Goal: Task Accomplishment & Management: Manage account settings

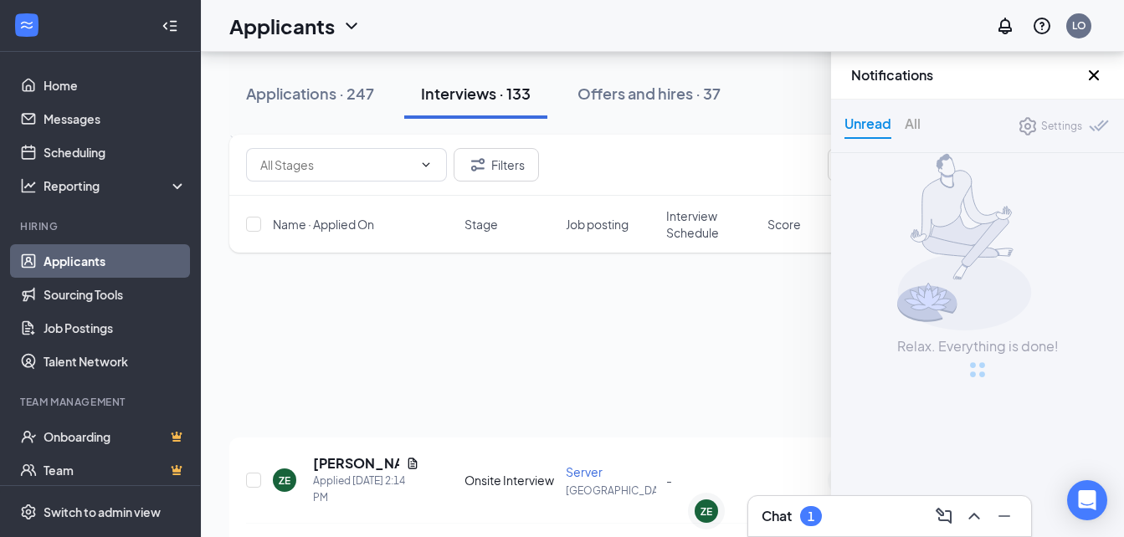
scroll to position [634, 0]
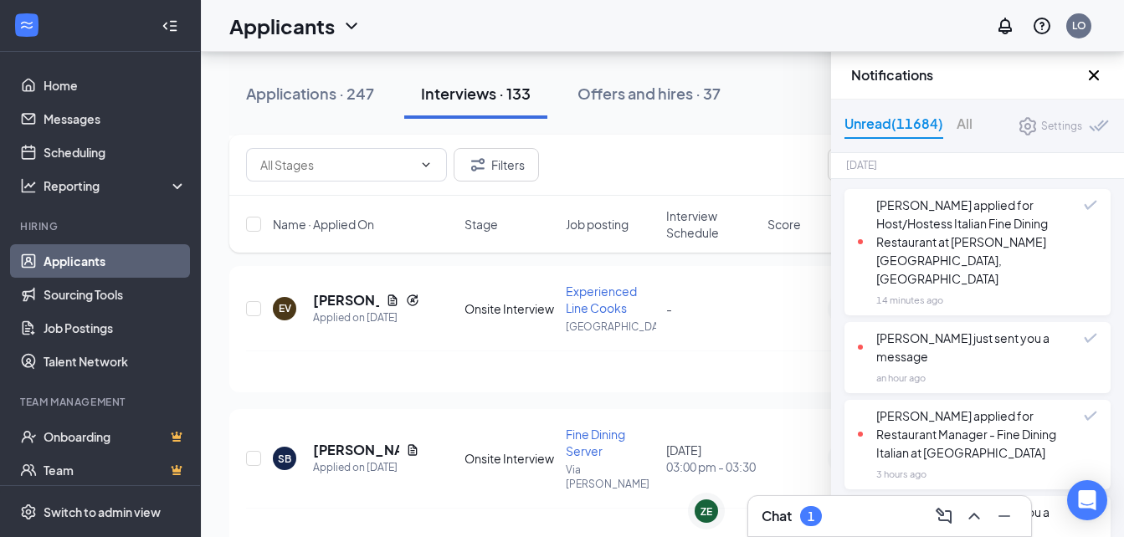
click at [846, 510] on div "Chat 1" at bounding box center [890, 516] width 256 height 27
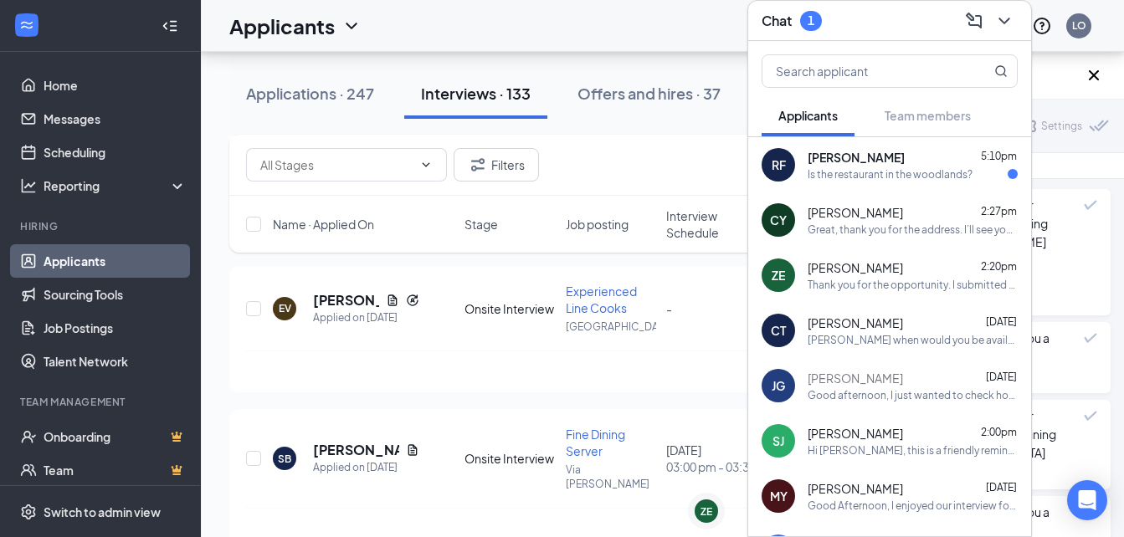
click at [867, 157] on span "[PERSON_NAME]" at bounding box center [856, 157] width 97 height 17
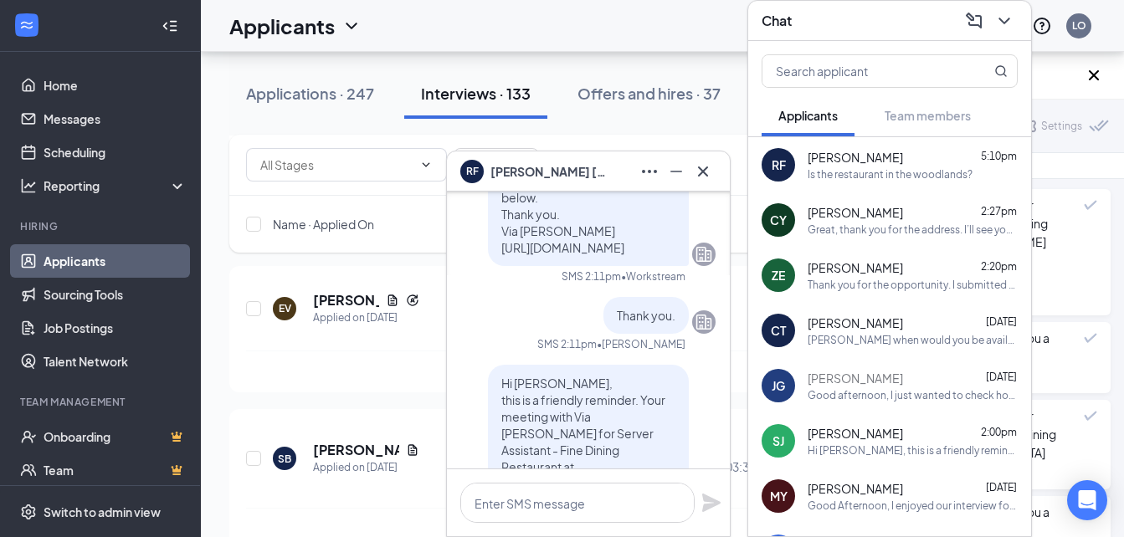
scroll to position [0, 0]
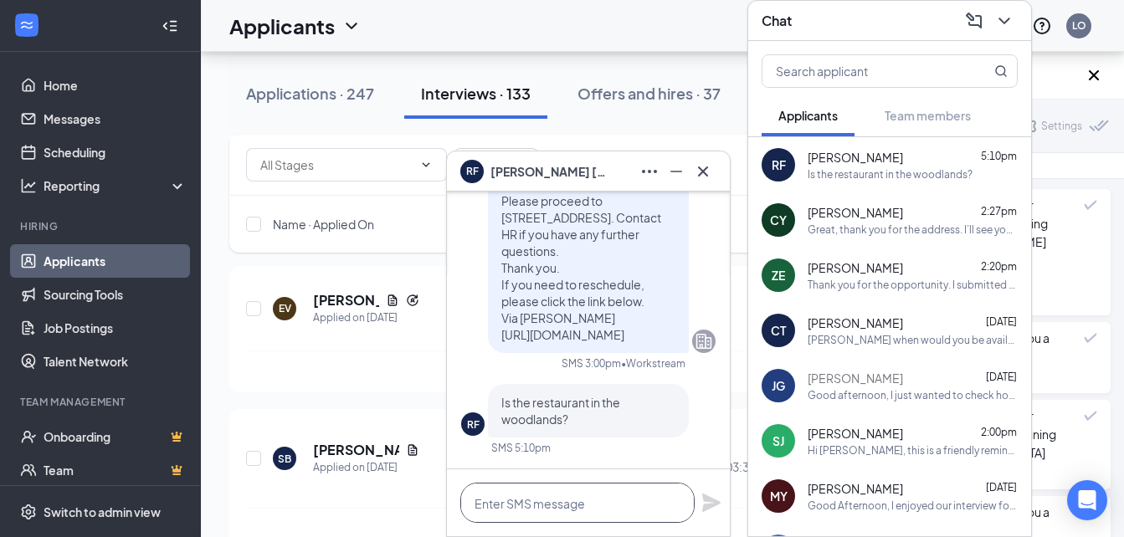
click at [589, 503] on textarea at bounding box center [577, 503] width 234 height 40
type textarea "Y"
type textarea "T"
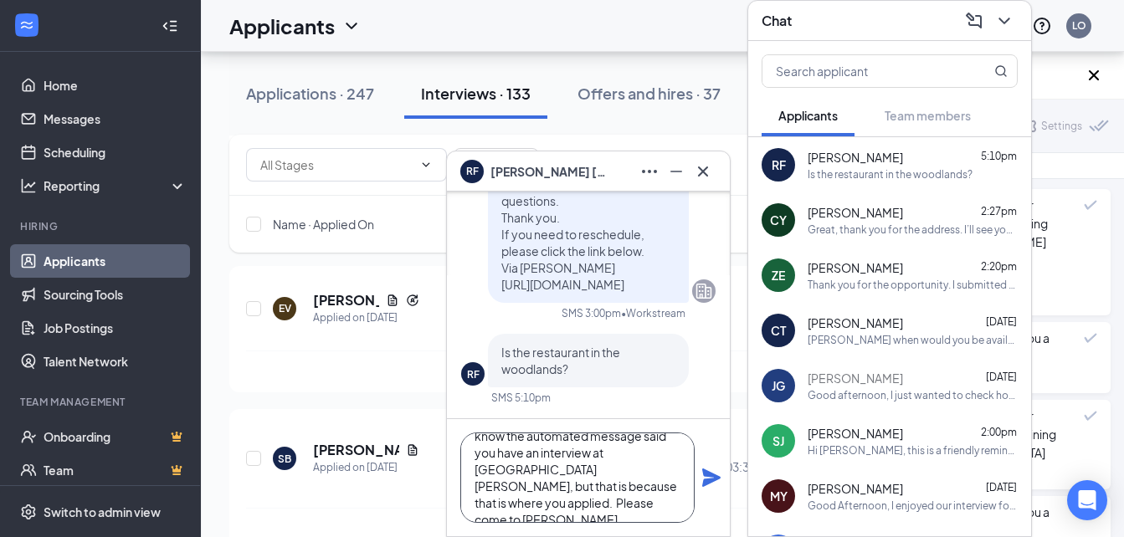
scroll to position [51, 0]
paste textarea "[STREET_ADDRESS]"
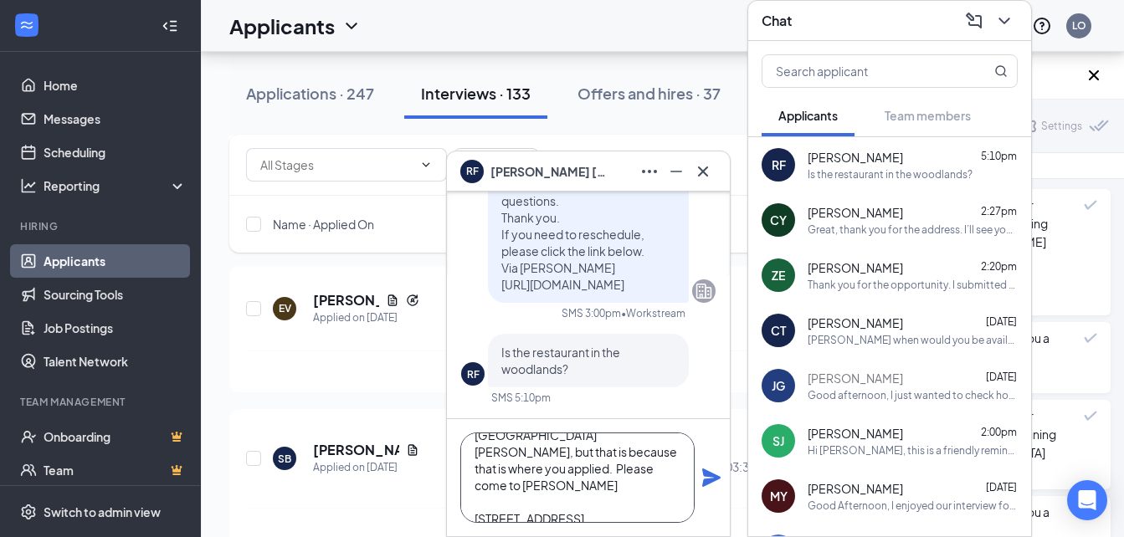
type textarea "Marcoza is in [GEOGRAPHIC_DATA]. I know the automated message said you have an …"
click at [710, 483] on icon "Plane" at bounding box center [711, 478] width 18 height 18
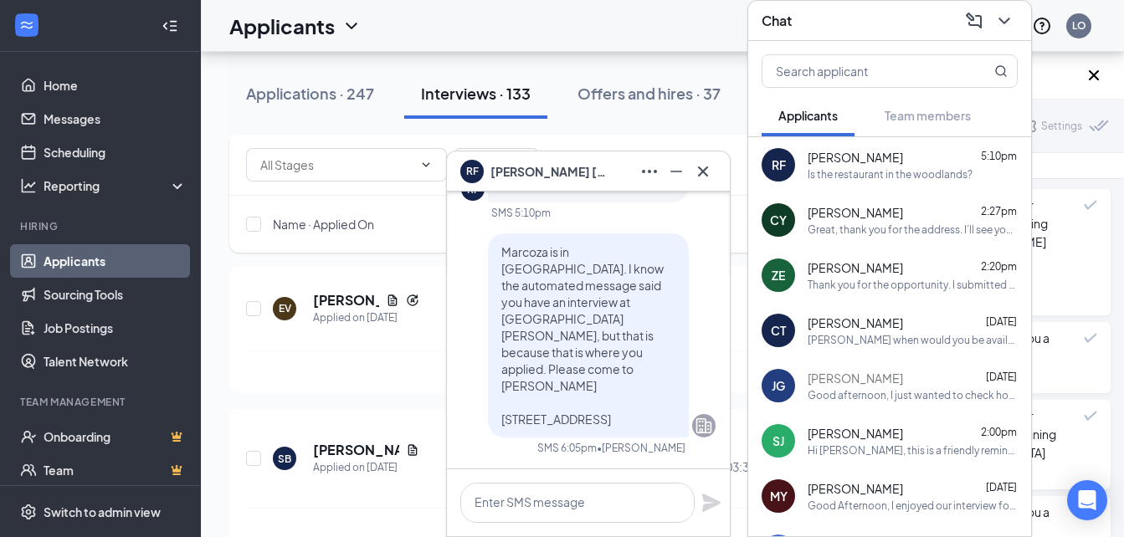
scroll to position [0, 0]
click at [678, 162] on icon "Minimize" at bounding box center [676, 172] width 20 height 20
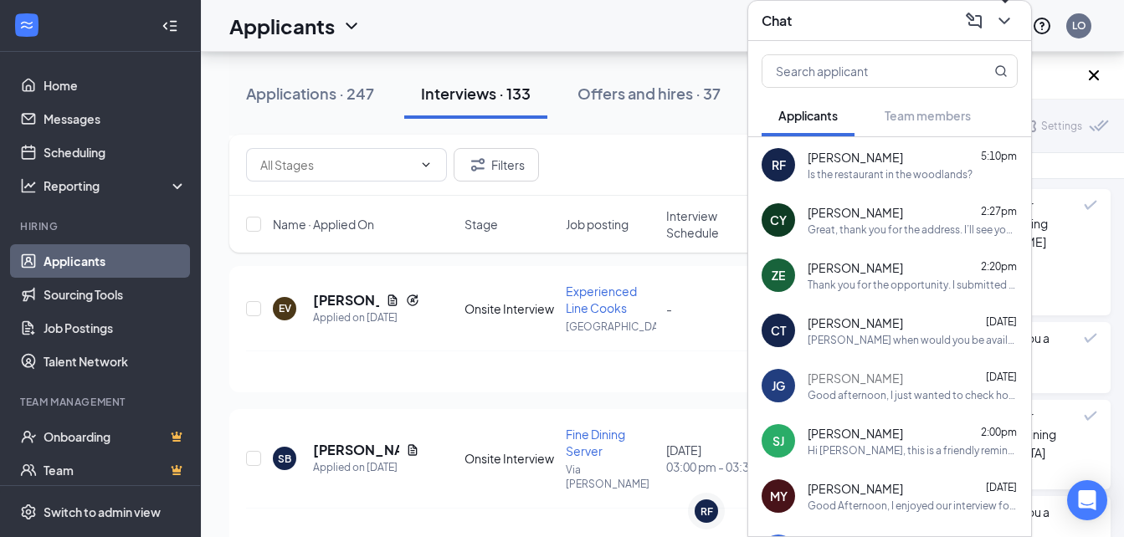
click at [1009, 18] on icon "ChevronDown" at bounding box center [1003, 21] width 11 height 7
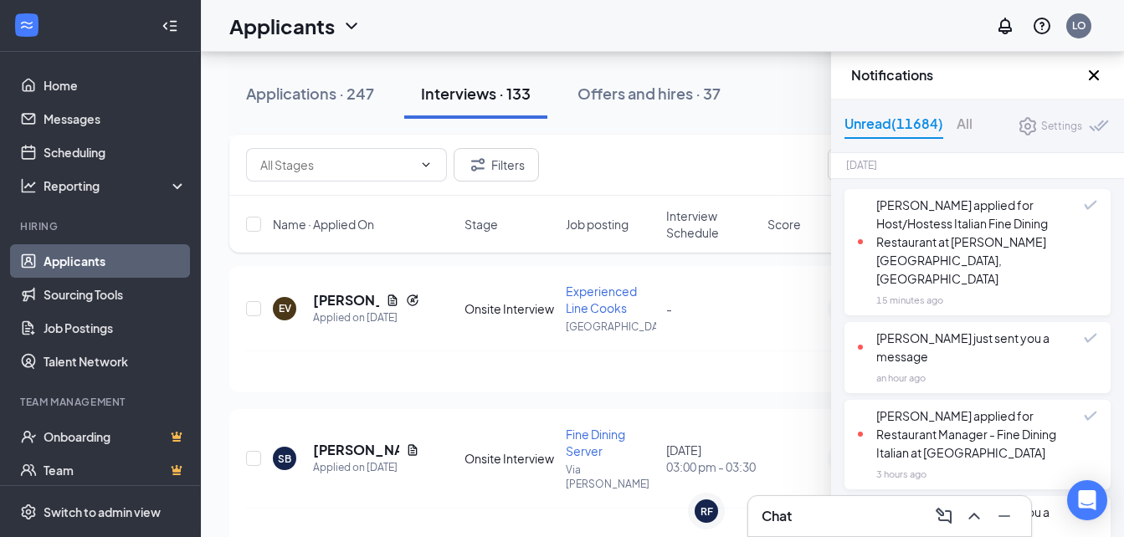
click at [998, 211] on div "[PERSON_NAME] applied for Host/Hostess Italian Fine Dining Restaurant at [PERSO…" at bounding box center [971, 242] width 226 height 92
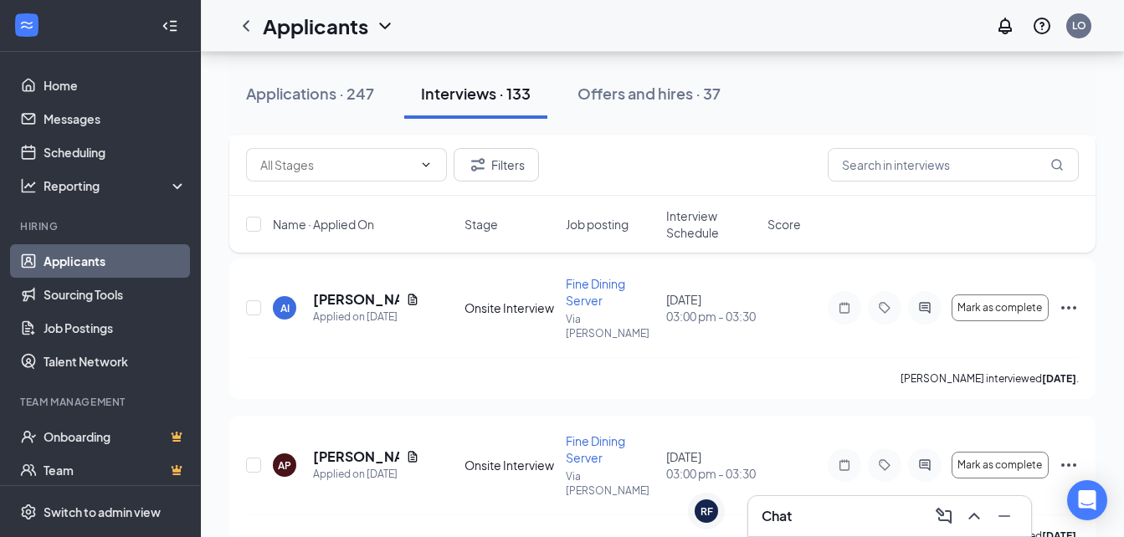
scroll to position [1606, 0]
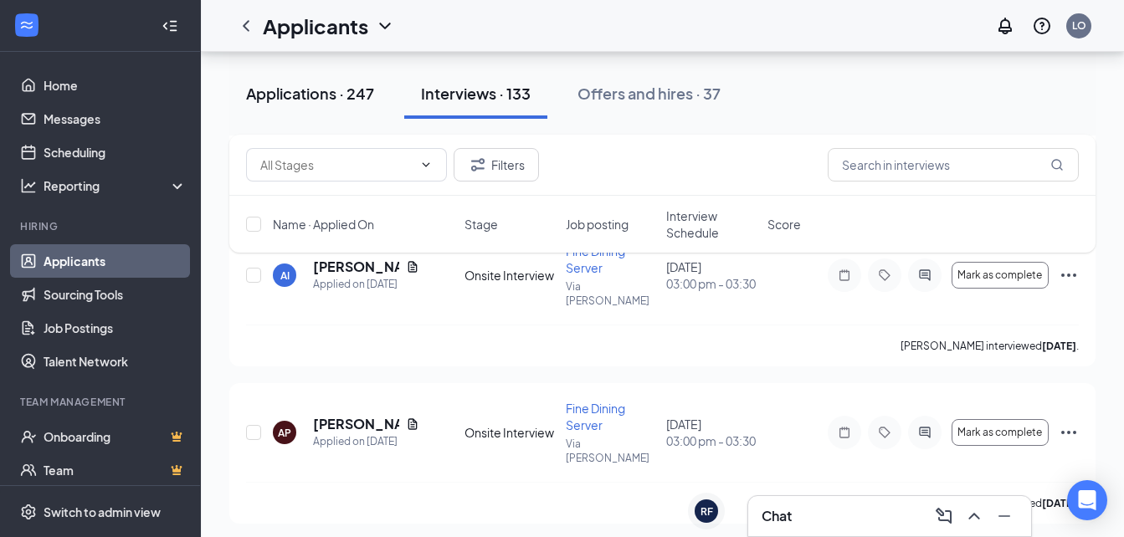
click at [357, 95] on div "Applications · 247" at bounding box center [310, 93] width 128 height 21
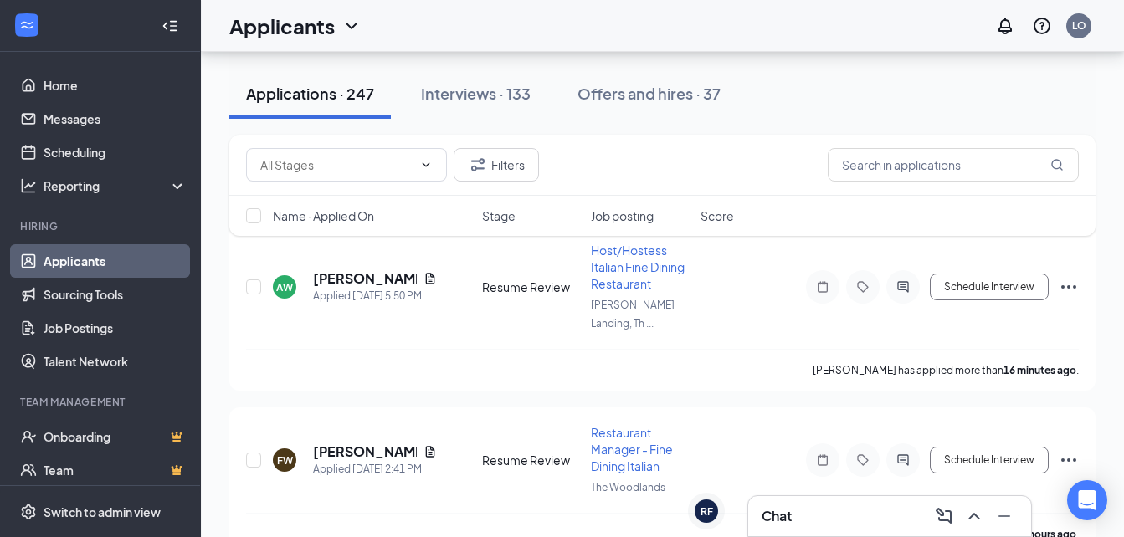
scroll to position [239, 0]
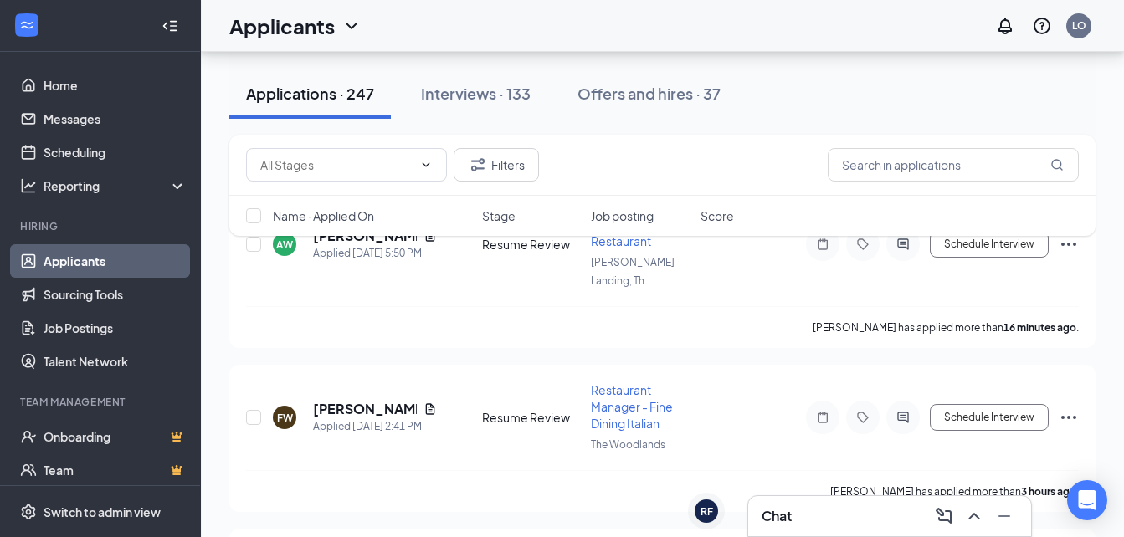
click at [360, 239] on div "Filters Name · Applied On Stage Job posting Score" at bounding box center [662, 194] width 866 height 118
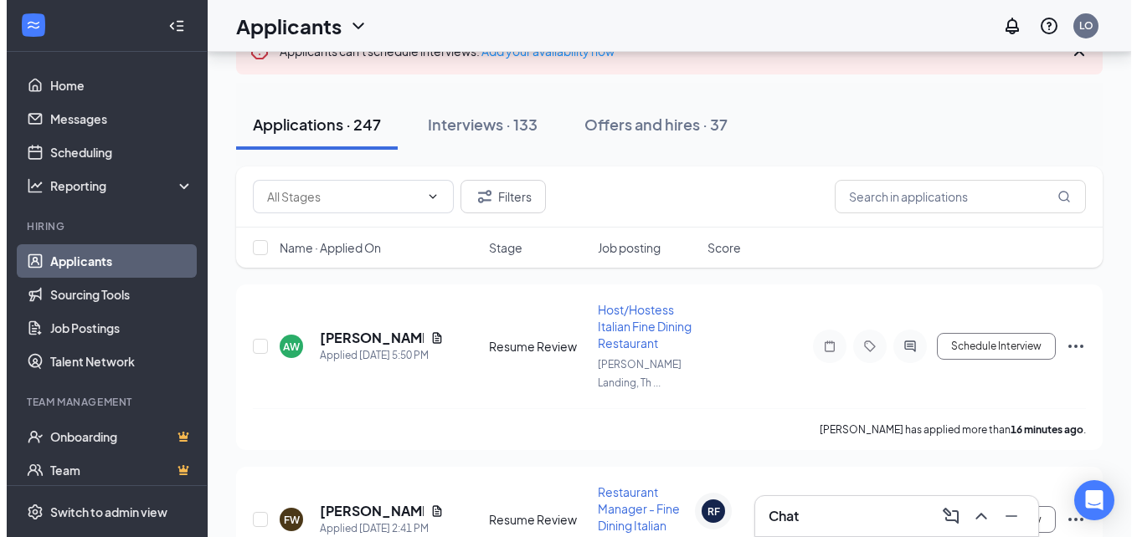
scroll to position [112, 0]
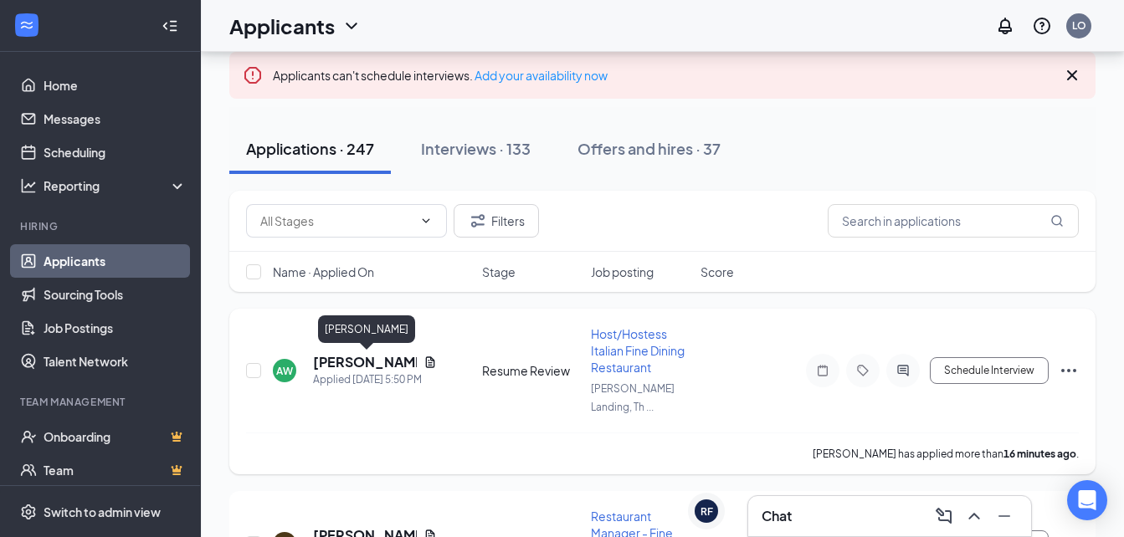
click at [370, 364] on h5 "[PERSON_NAME]" at bounding box center [365, 362] width 104 height 18
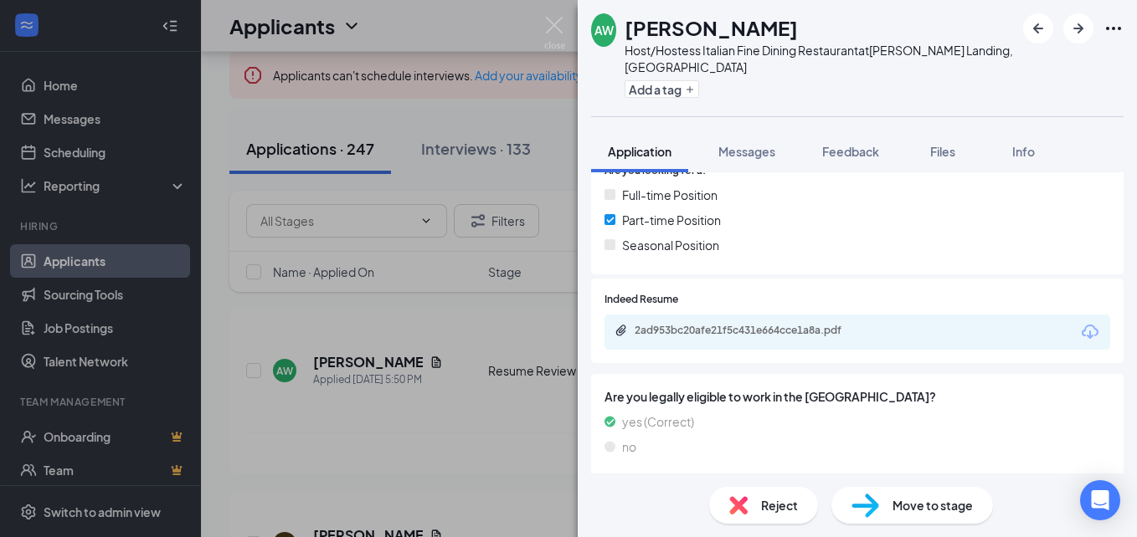
scroll to position [426, 0]
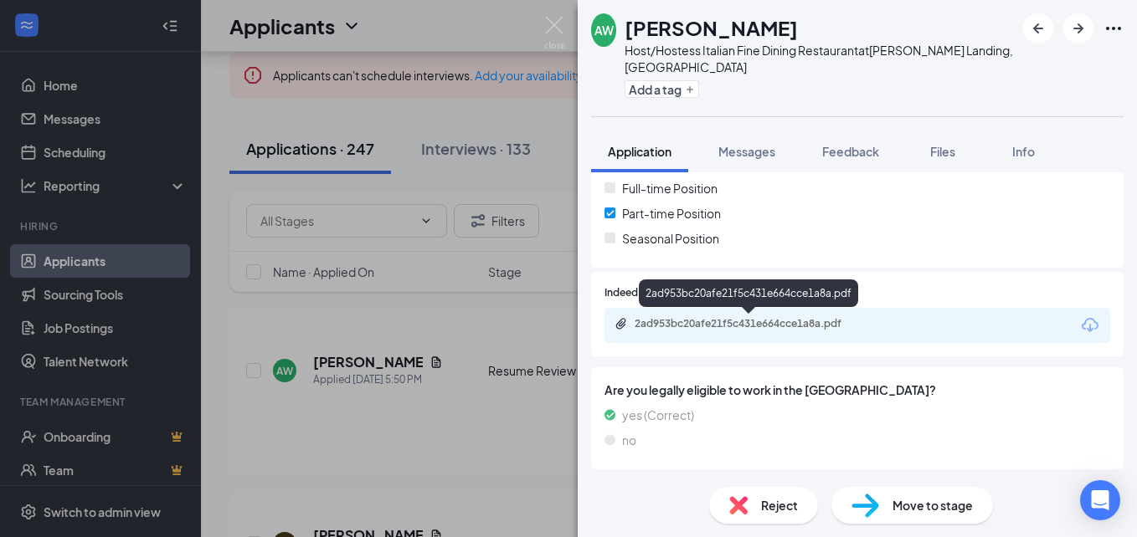
click at [752, 327] on div "2ad953bc20afe21f5c431e664cce1a8a.pdf" at bounding box center [751, 323] width 234 height 13
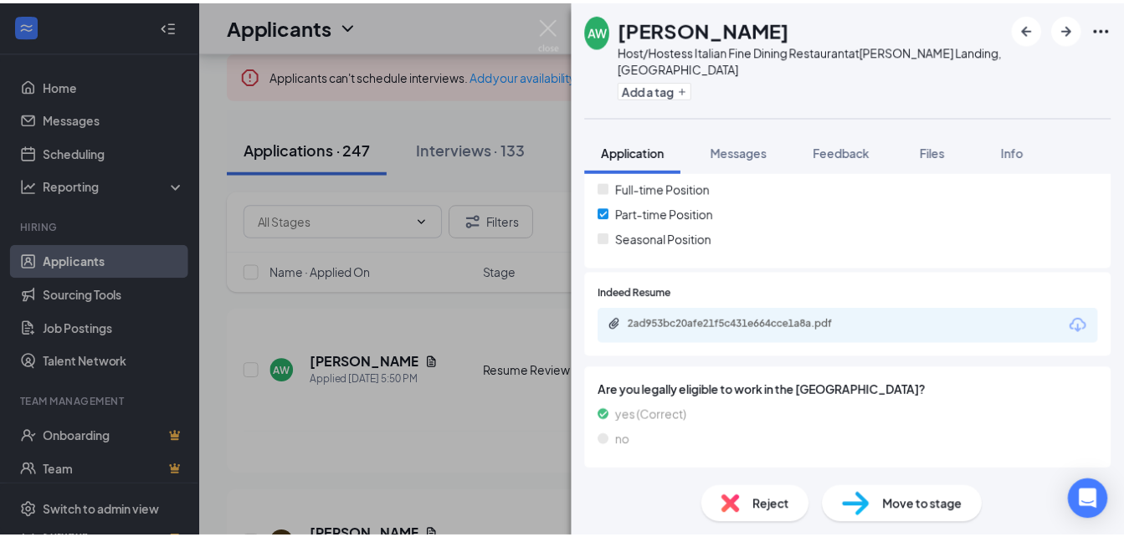
scroll to position [419, 0]
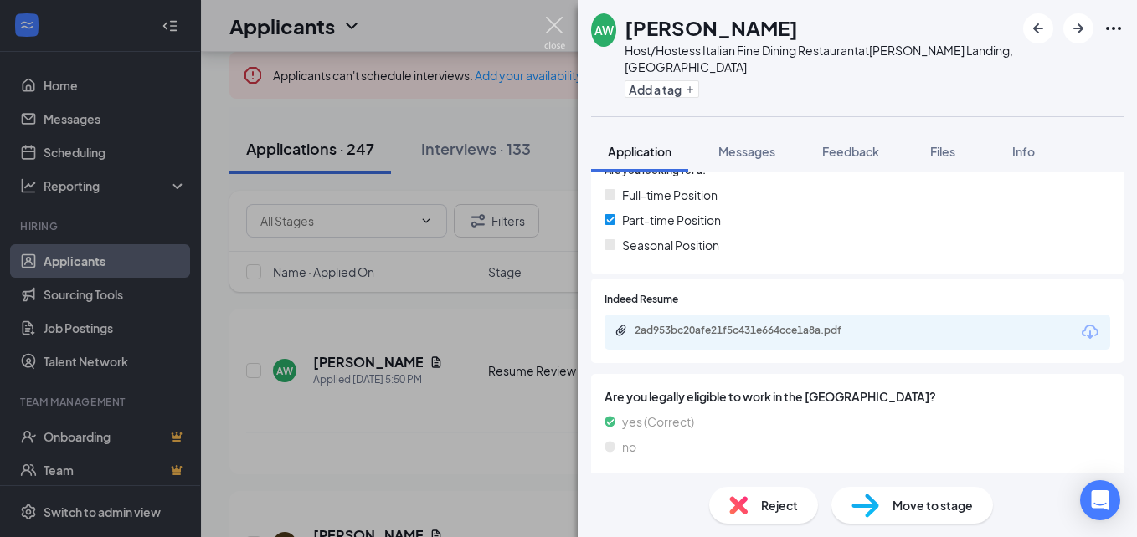
click at [555, 26] on img at bounding box center [554, 33] width 21 height 33
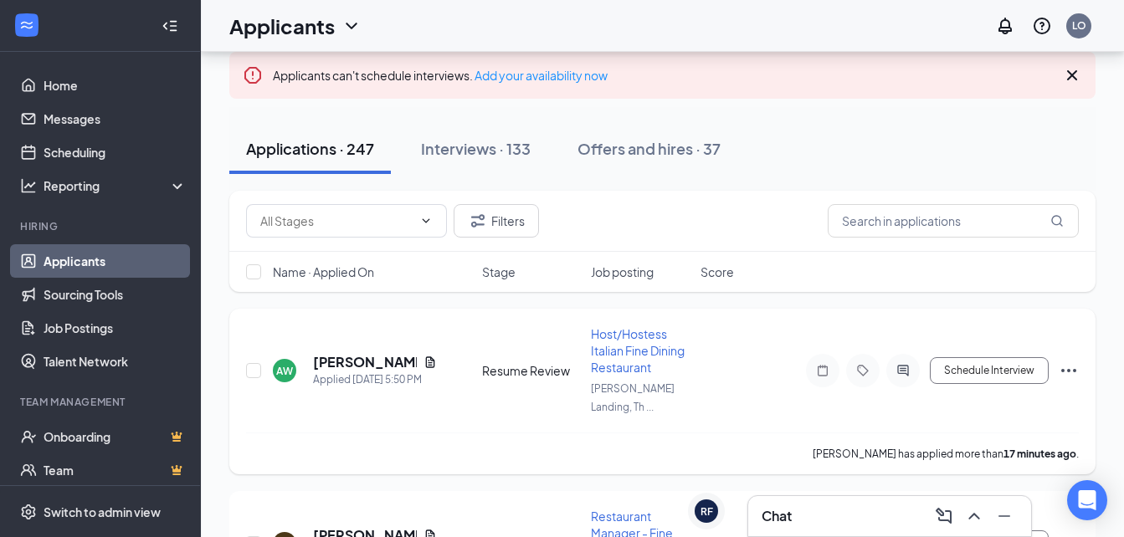
scroll to position [838, 0]
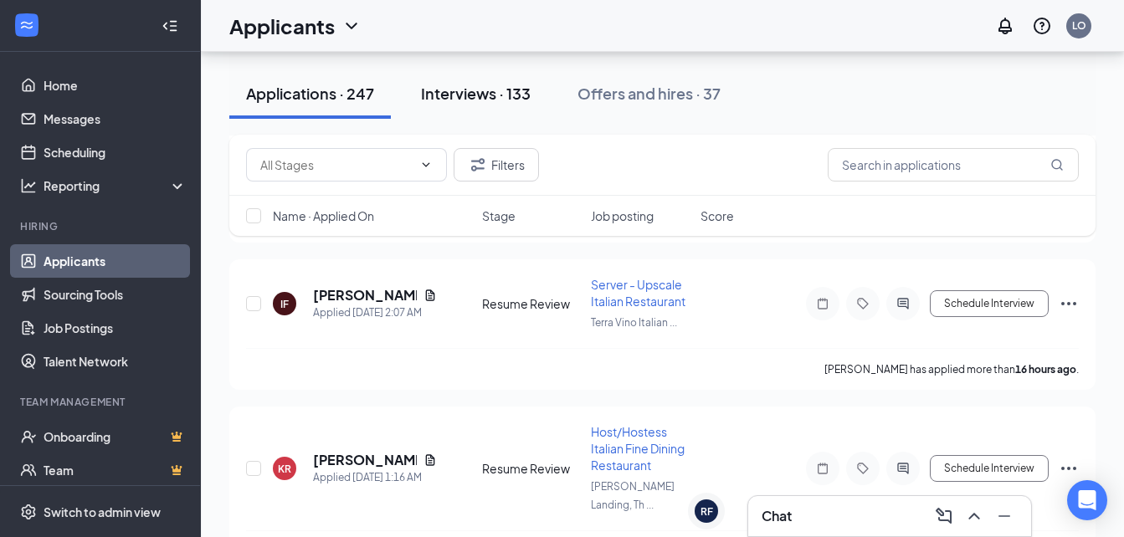
click at [464, 99] on div "Interviews · 133" at bounding box center [476, 93] width 110 height 21
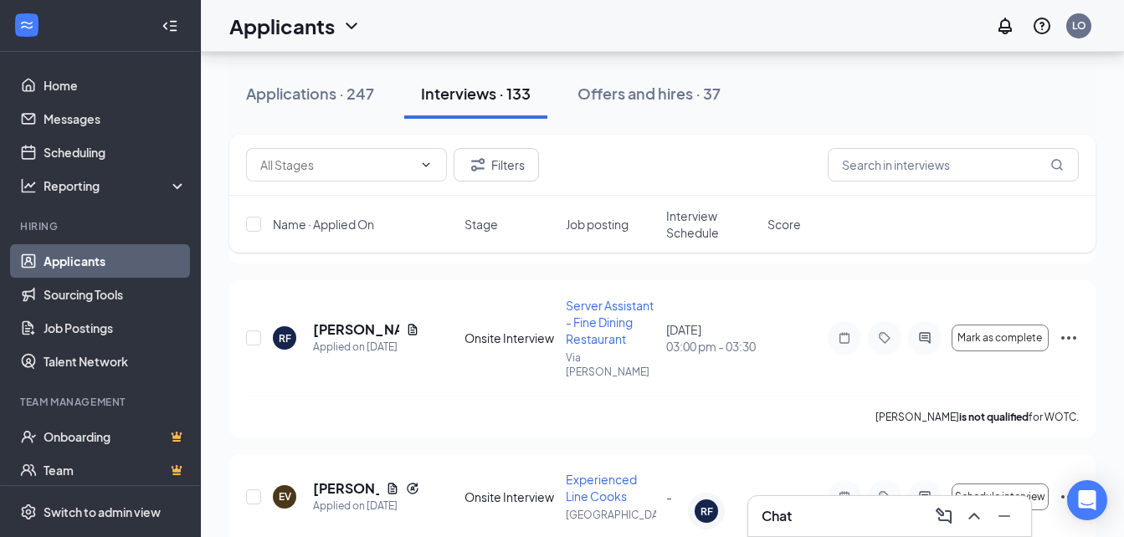
scroll to position [448, 0]
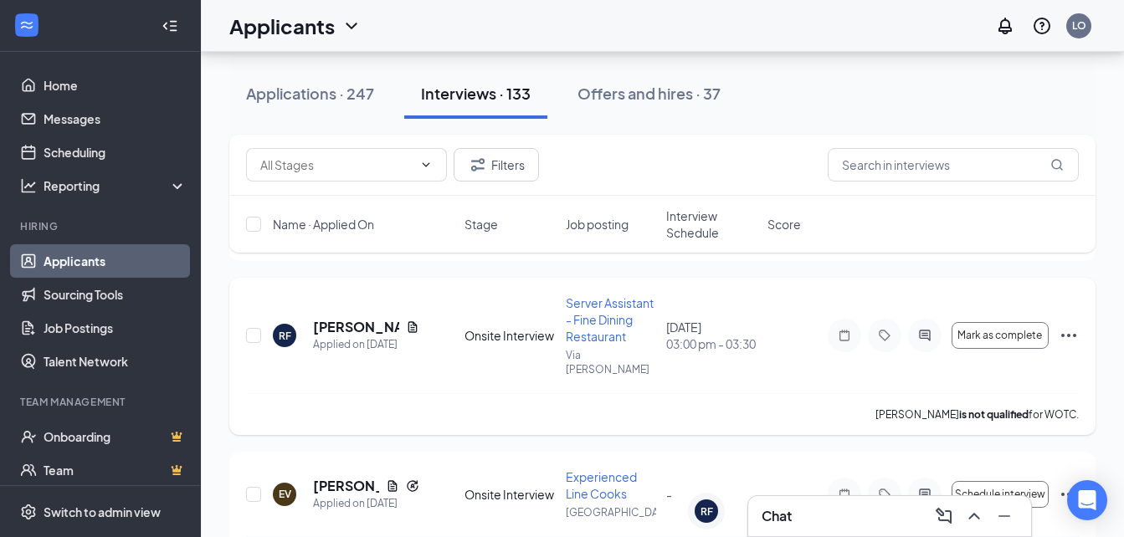
click at [1079, 332] on div "RF [PERSON_NAME] Applied on [DATE] Onsite Interview Server Assistant - Fine Din…" at bounding box center [662, 356] width 866 height 157
click at [1067, 328] on icon "Ellipses" at bounding box center [1069, 336] width 20 height 20
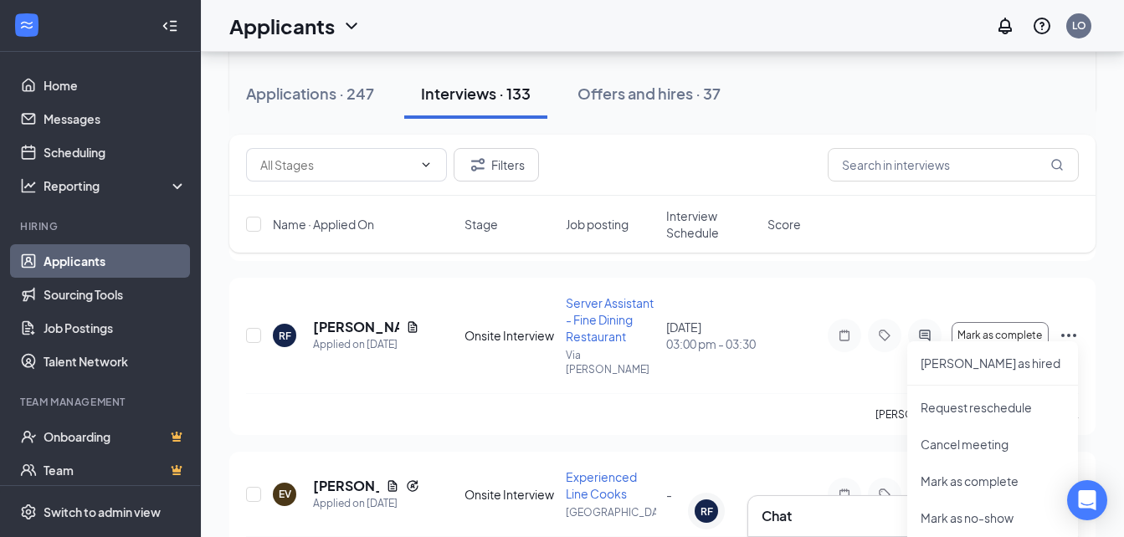
scroll to position [1173, 0]
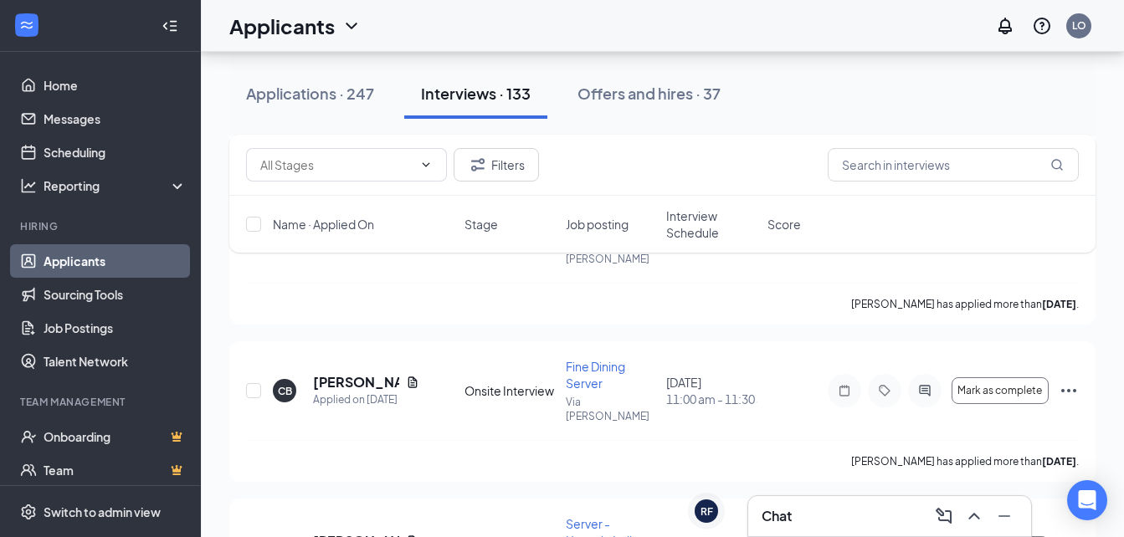
click at [878, 521] on div "Chat" at bounding box center [890, 516] width 256 height 27
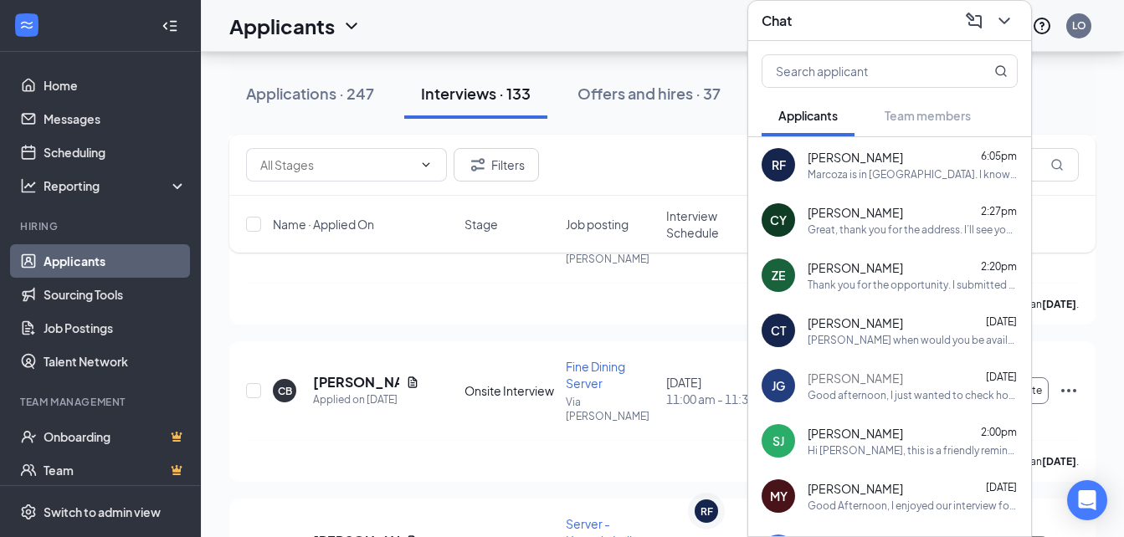
click at [1016, 105] on div "Applicants Team members" at bounding box center [890, 116] width 256 height 42
click at [1009, 16] on icon "ChevronDown" at bounding box center [1004, 21] width 20 height 20
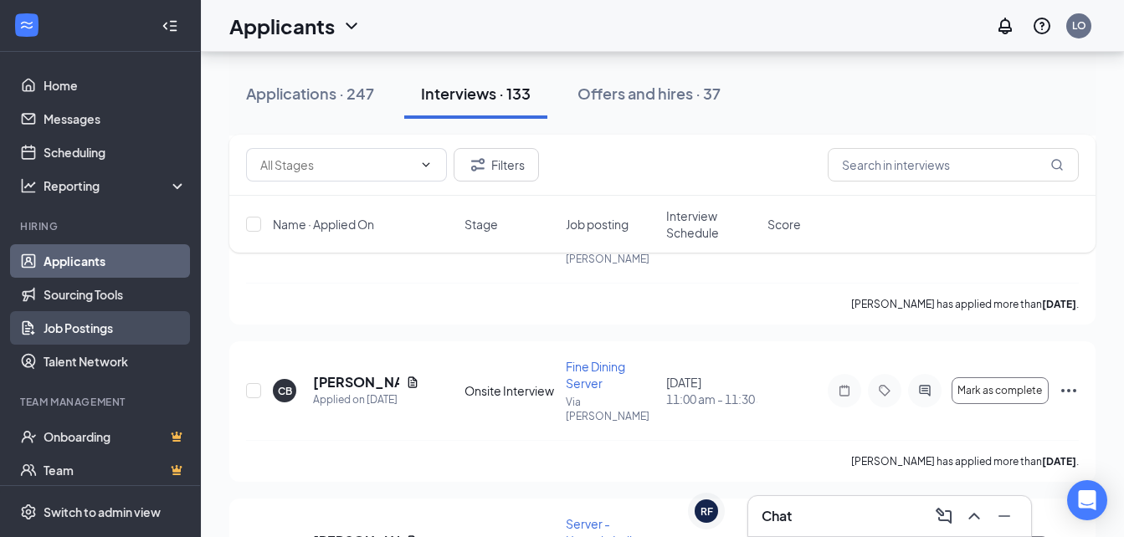
click at [66, 328] on link "Job Postings" at bounding box center [115, 327] width 143 height 33
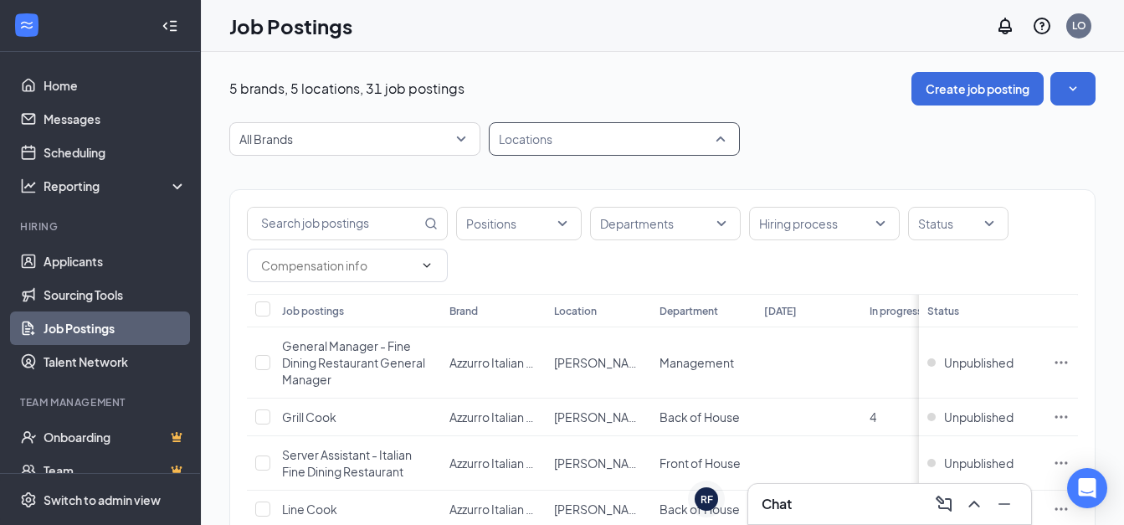
click at [580, 148] on div at bounding box center [606, 139] width 226 height 27
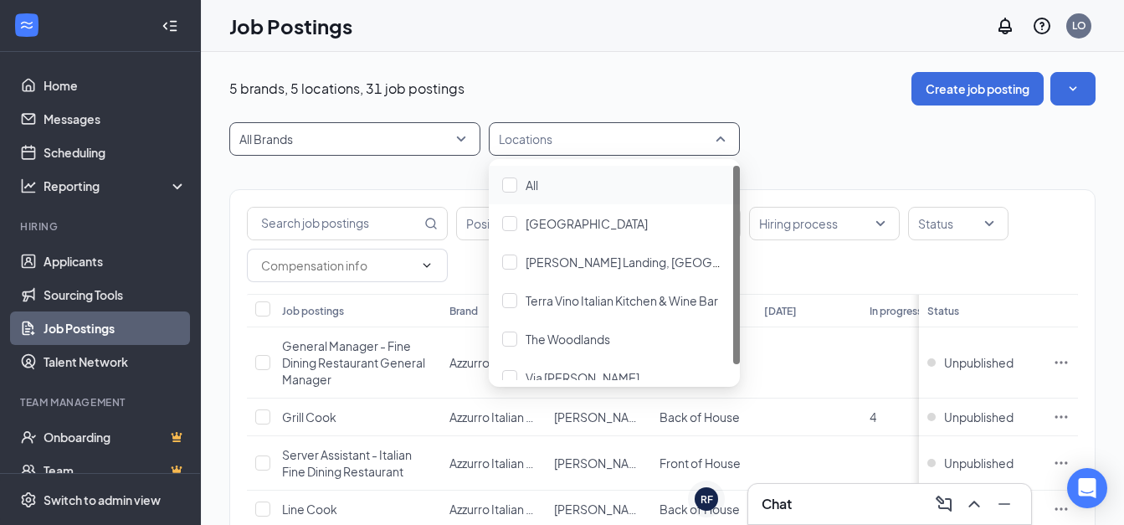
click at [403, 146] on span "All Brands" at bounding box center [347, 139] width 216 height 17
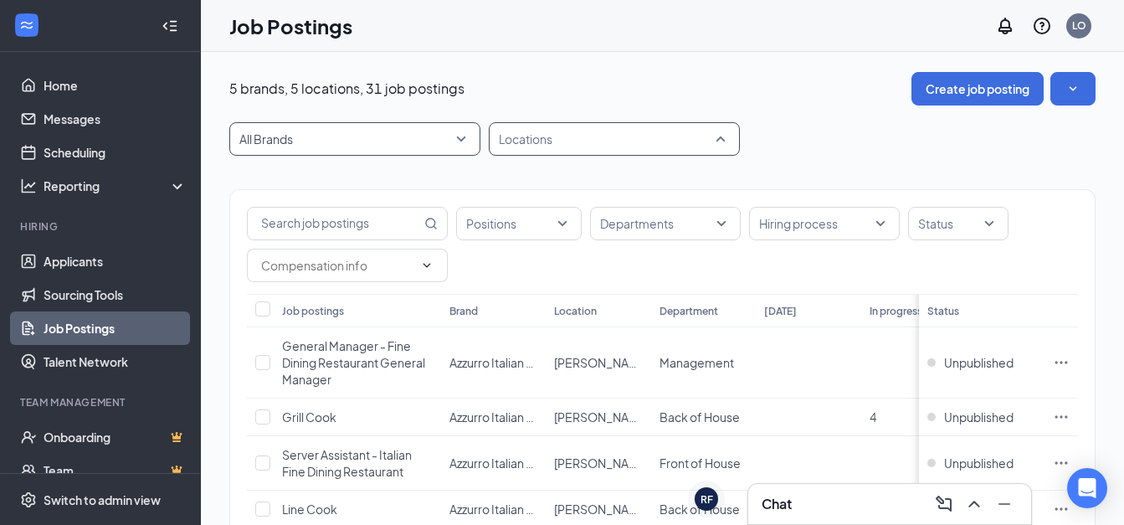
click at [647, 147] on div at bounding box center [606, 139] width 226 height 27
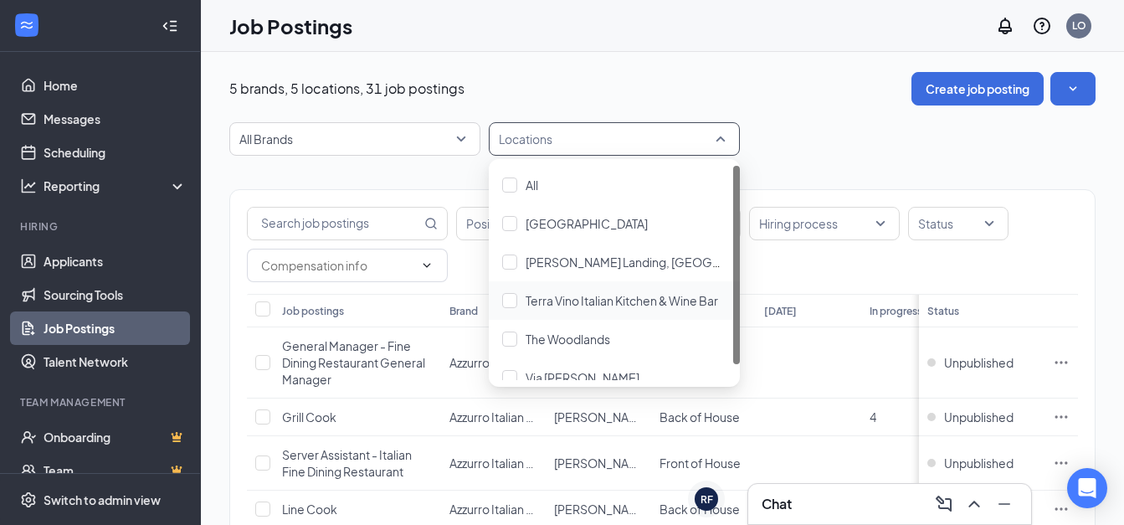
scroll to position [17, 0]
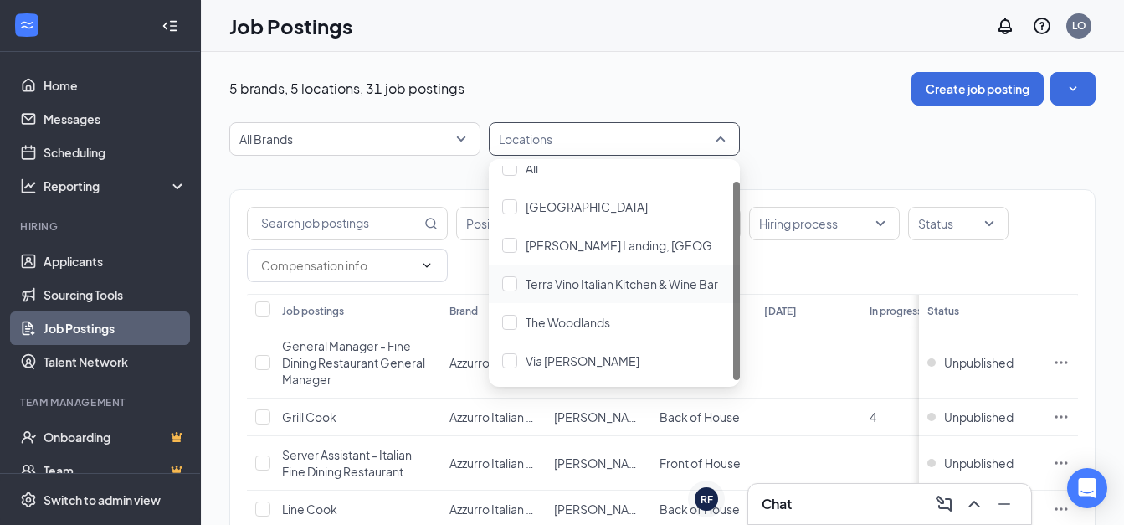
drag, startPoint x: 739, startPoint y: 314, endPoint x: 735, endPoint y: 377, distance: 63.7
click at [735, 377] on div at bounding box center [736, 281] width 7 height 198
click at [526, 366] on span "Via [PERSON_NAME]" at bounding box center [583, 360] width 114 height 15
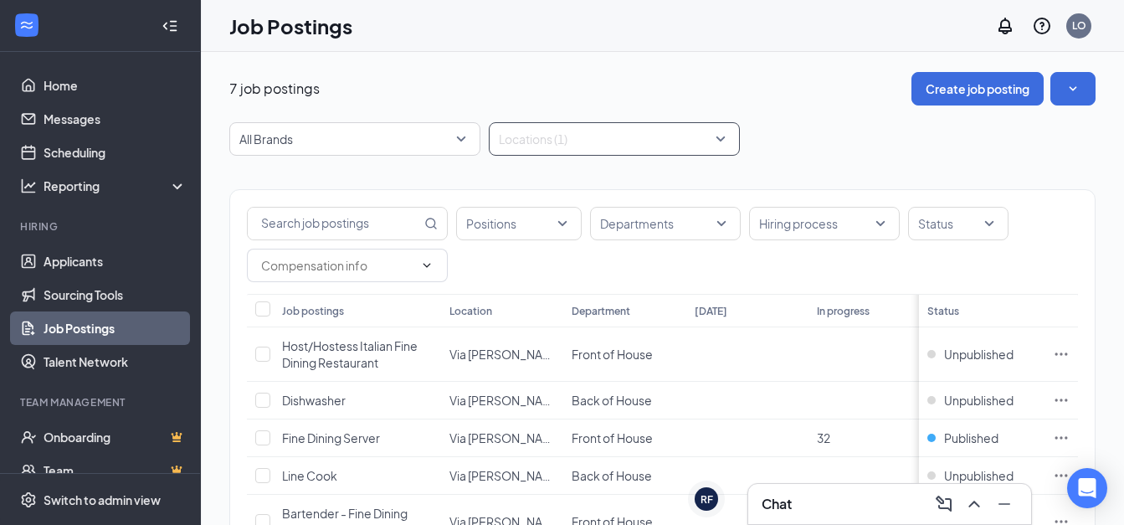
click at [716, 138] on div at bounding box center [606, 139] width 226 height 27
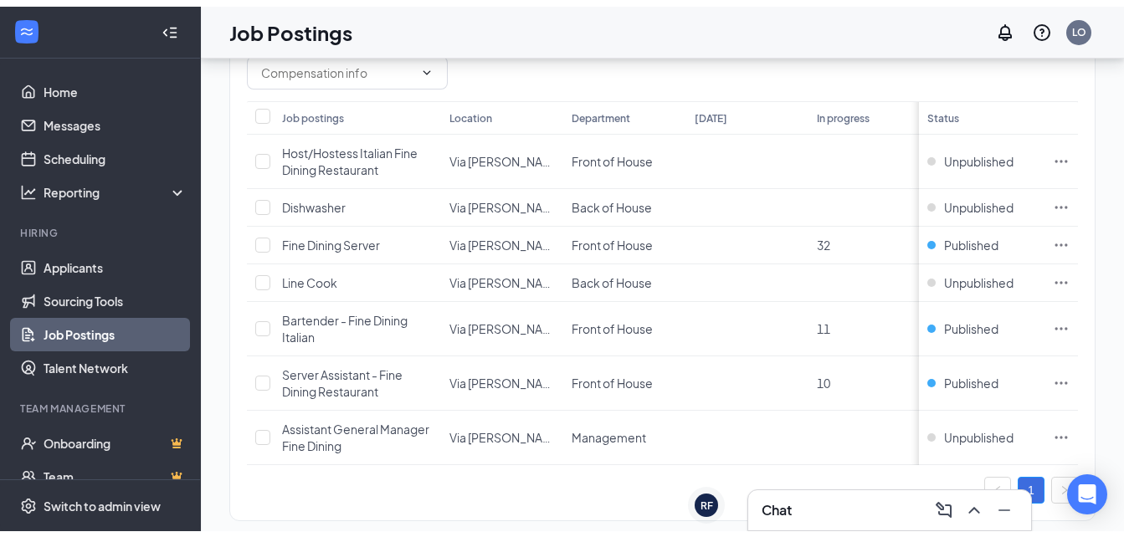
scroll to position [204, 0]
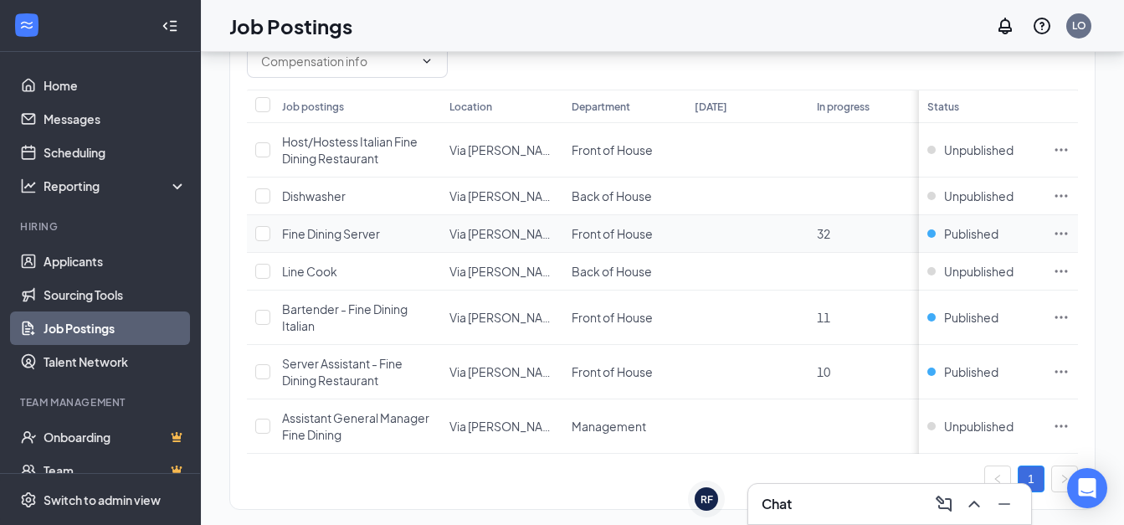
click at [357, 239] on span "Fine Dining Server" at bounding box center [331, 233] width 98 height 15
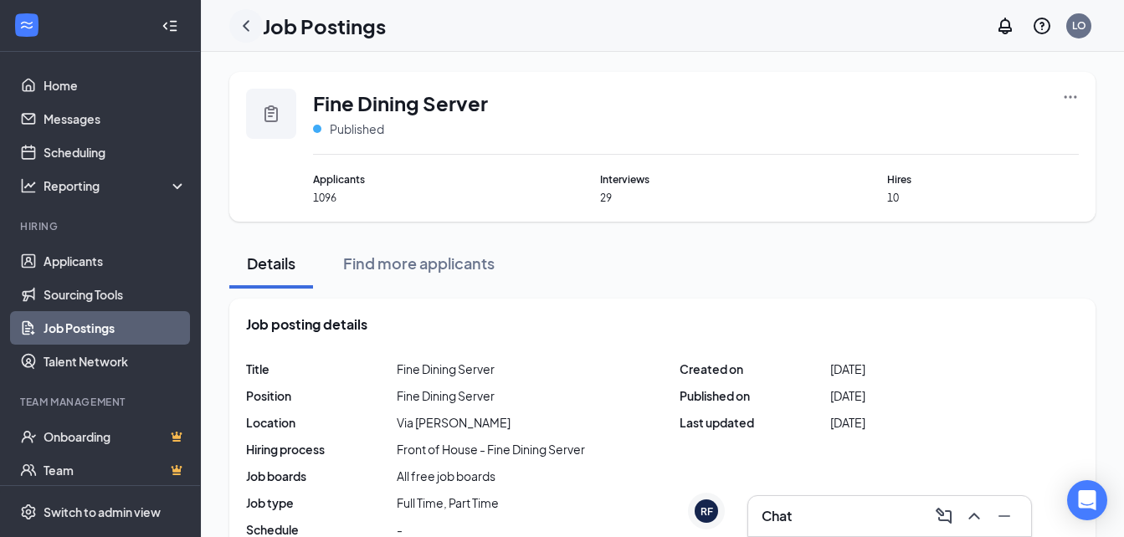
click at [248, 30] on icon "ChevronLeft" at bounding box center [246, 25] width 7 height 11
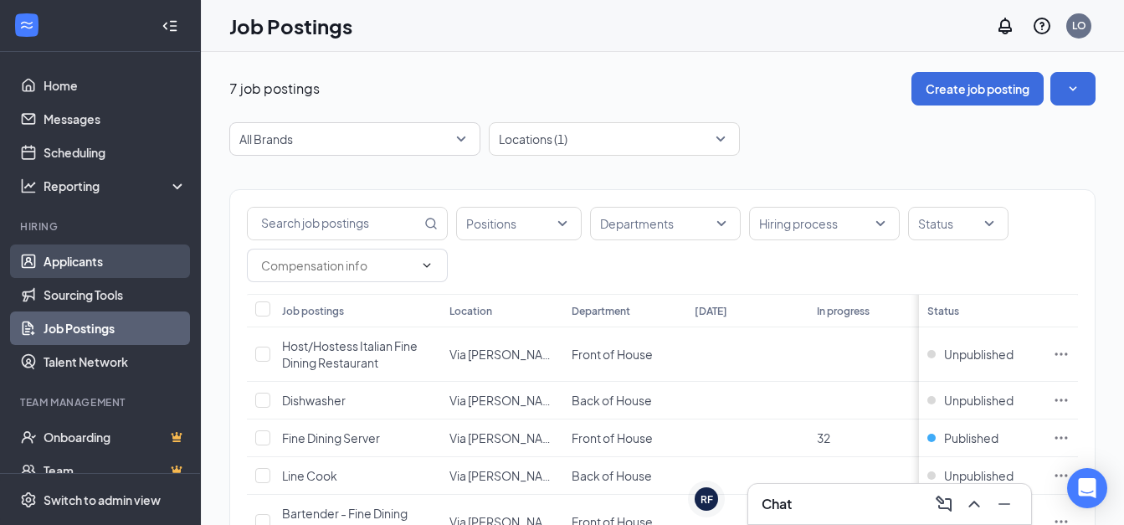
click at [74, 266] on link "Applicants" at bounding box center [115, 260] width 143 height 33
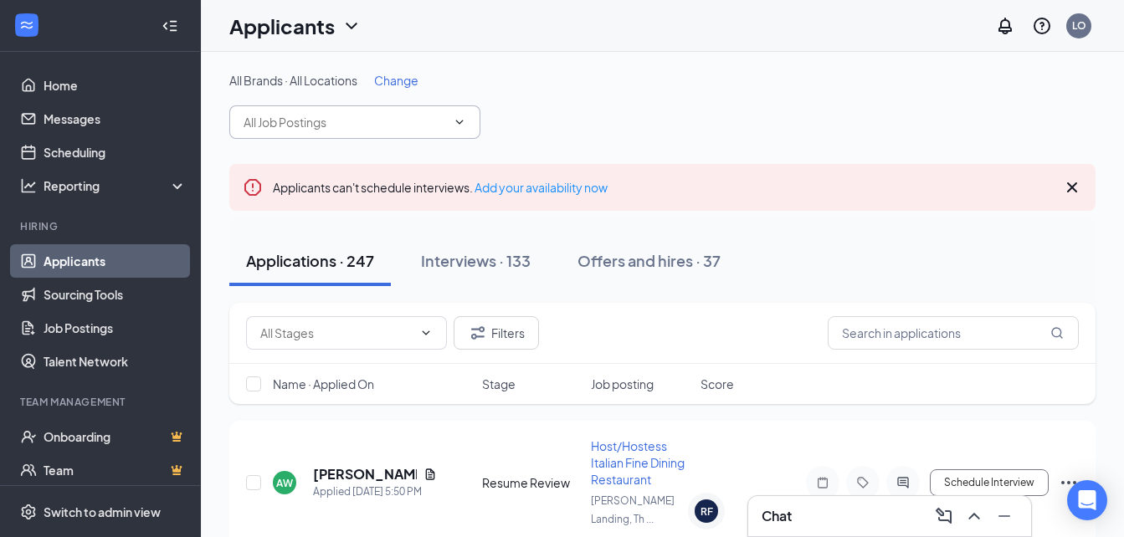
click at [419, 121] on input "text" at bounding box center [345, 122] width 203 height 18
click at [495, 175] on div "Applicants can't schedule interviews. Add your availability now" at bounding box center [662, 187] width 866 height 47
click at [444, 127] on input "text" at bounding box center [345, 122] width 203 height 18
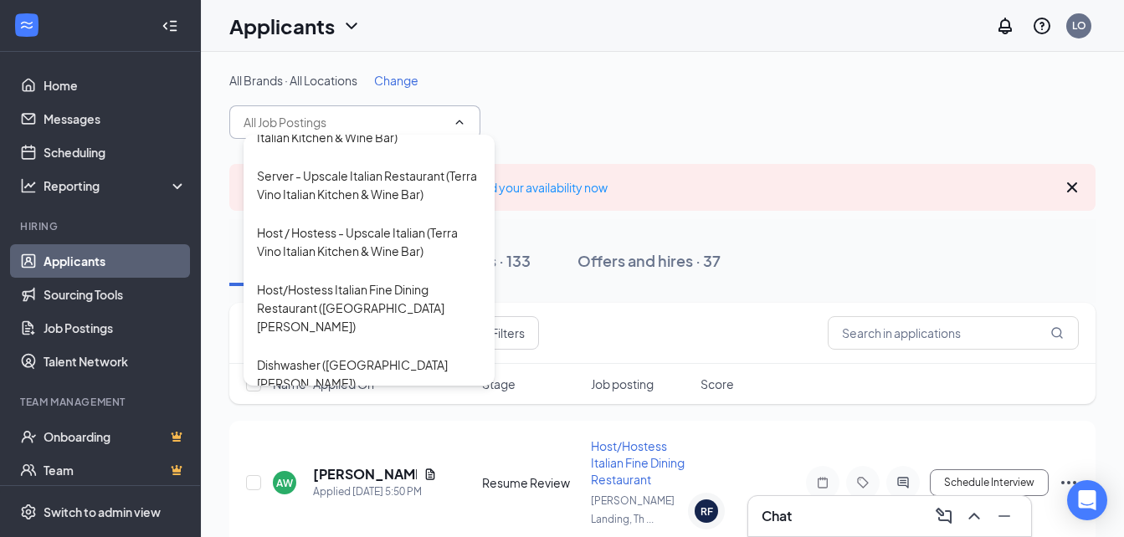
scroll to position [1391, 0]
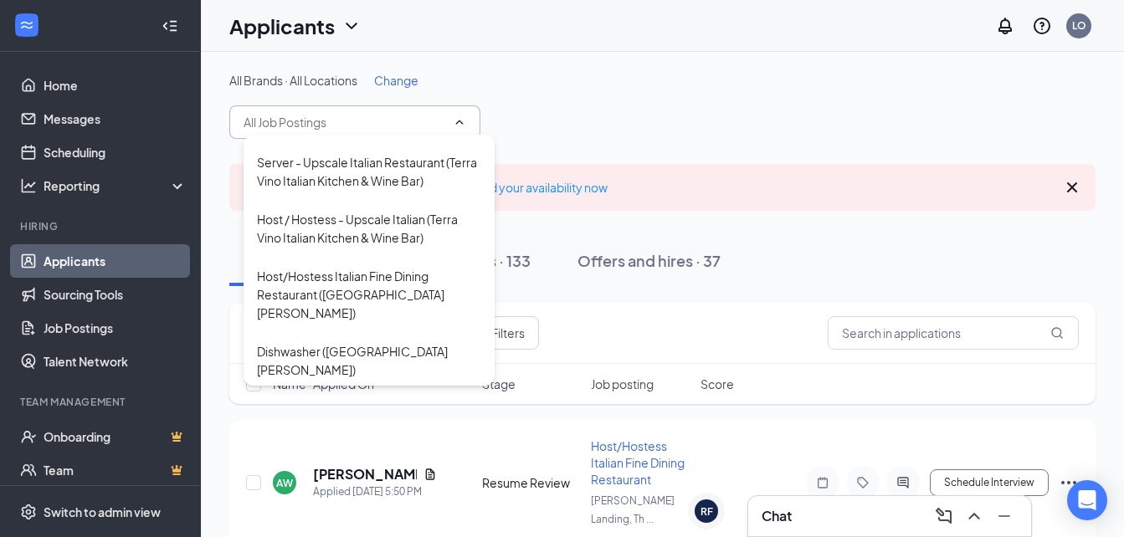
click at [407, 399] on div "Fine Dining Server ([GEOGRAPHIC_DATA][PERSON_NAME])" at bounding box center [369, 417] width 224 height 37
type input "Fine Dining Server ([GEOGRAPHIC_DATA][PERSON_NAME])"
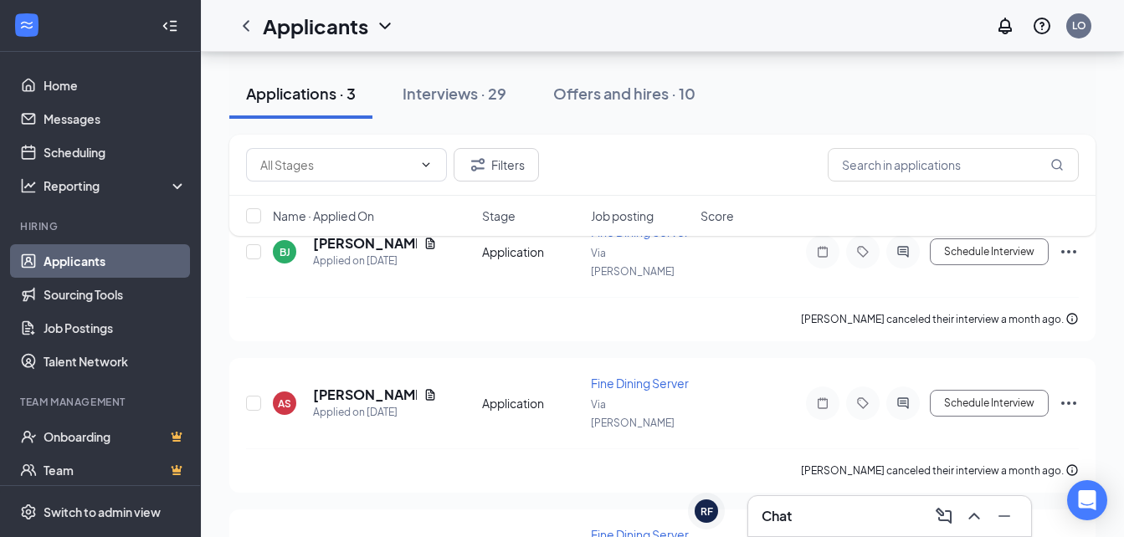
scroll to position [209, 0]
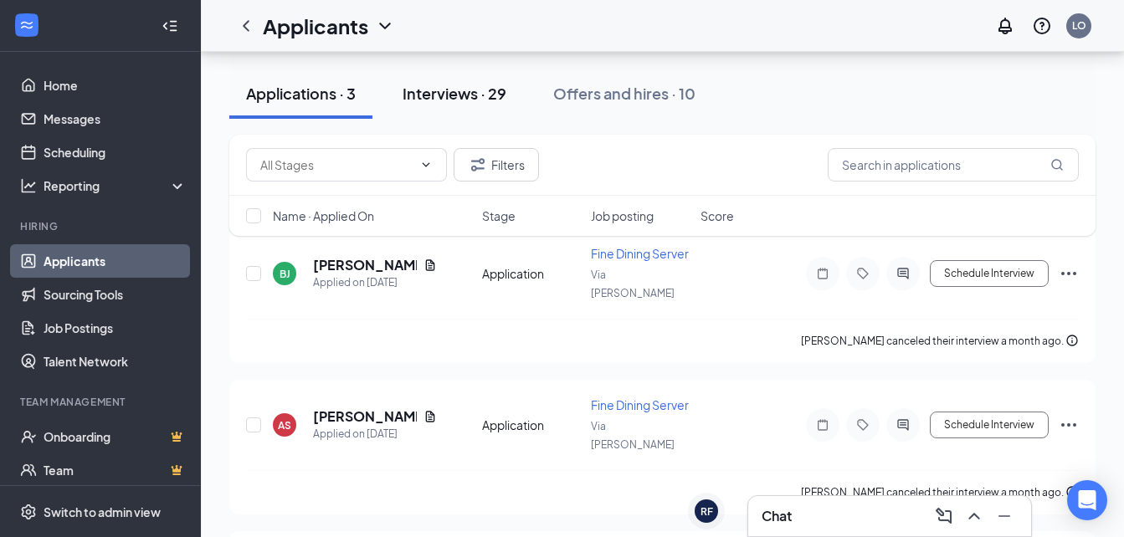
click at [476, 98] on div "Interviews · 29" at bounding box center [455, 93] width 104 height 21
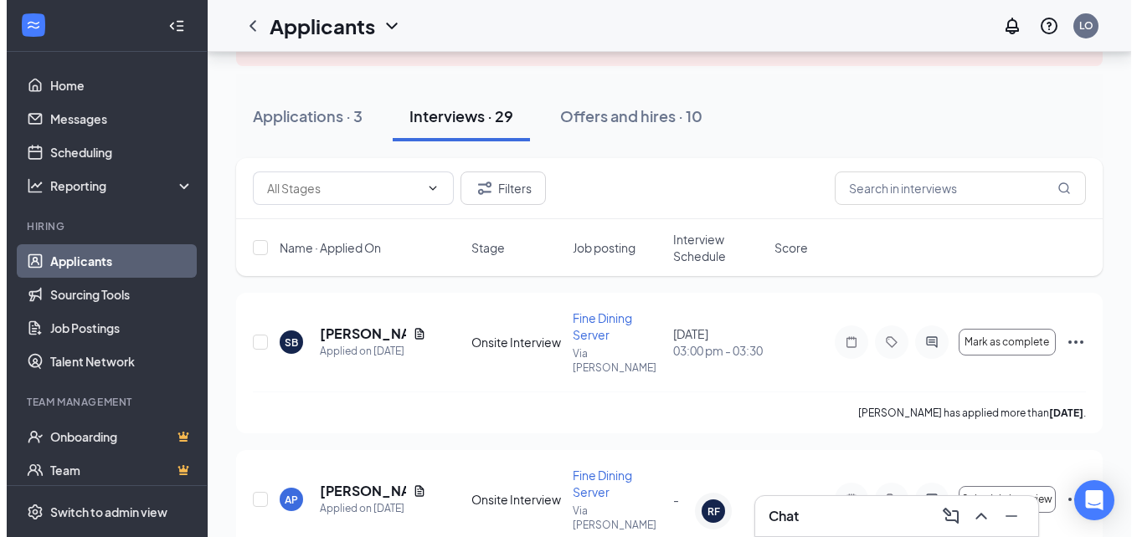
scroll to position [197, 0]
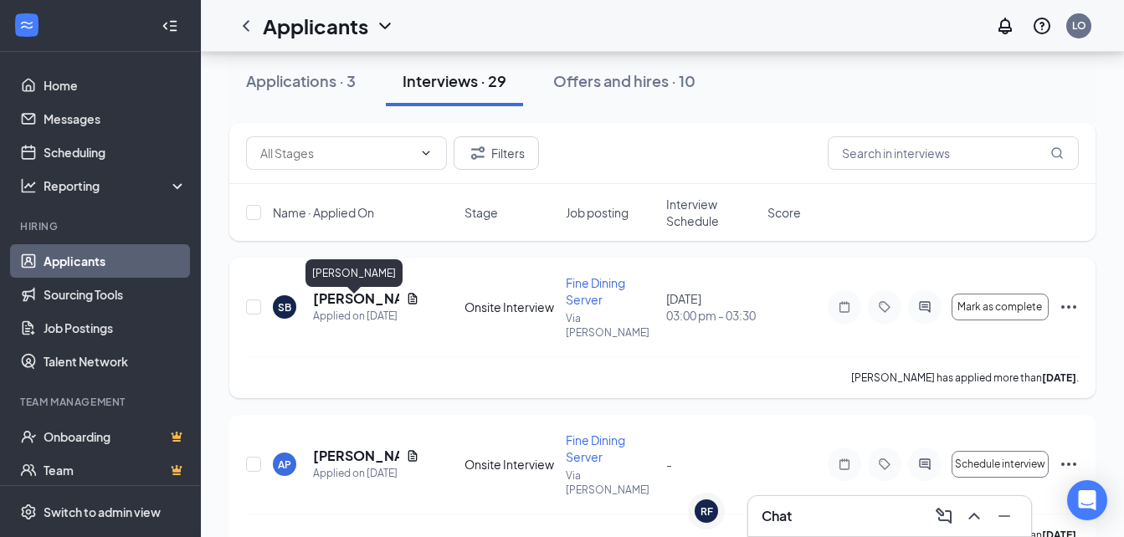
click at [315, 308] on h5 "[PERSON_NAME]" at bounding box center [356, 299] width 86 height 18
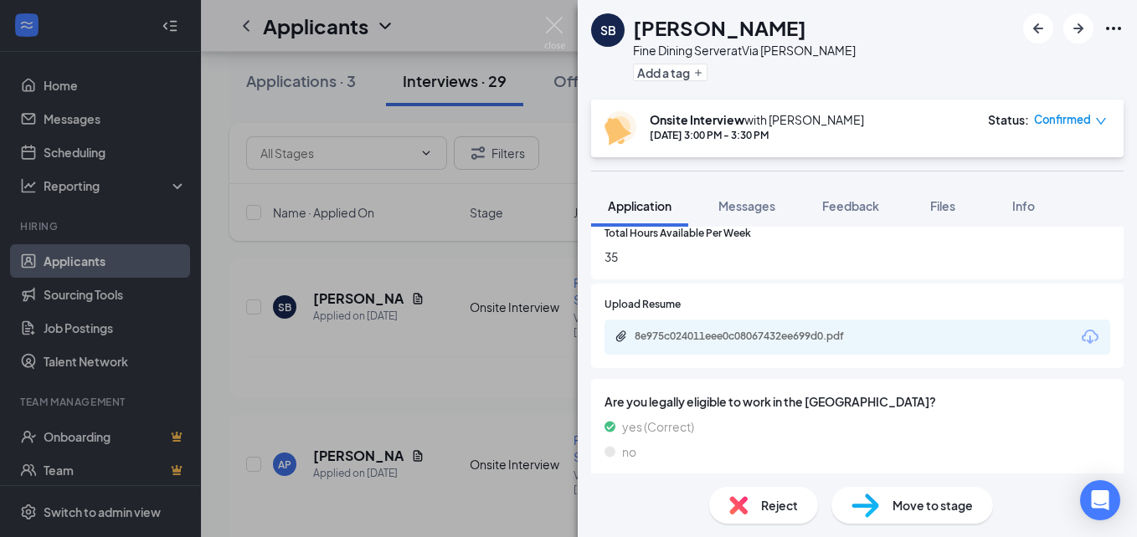
scroll to position [737, 0]
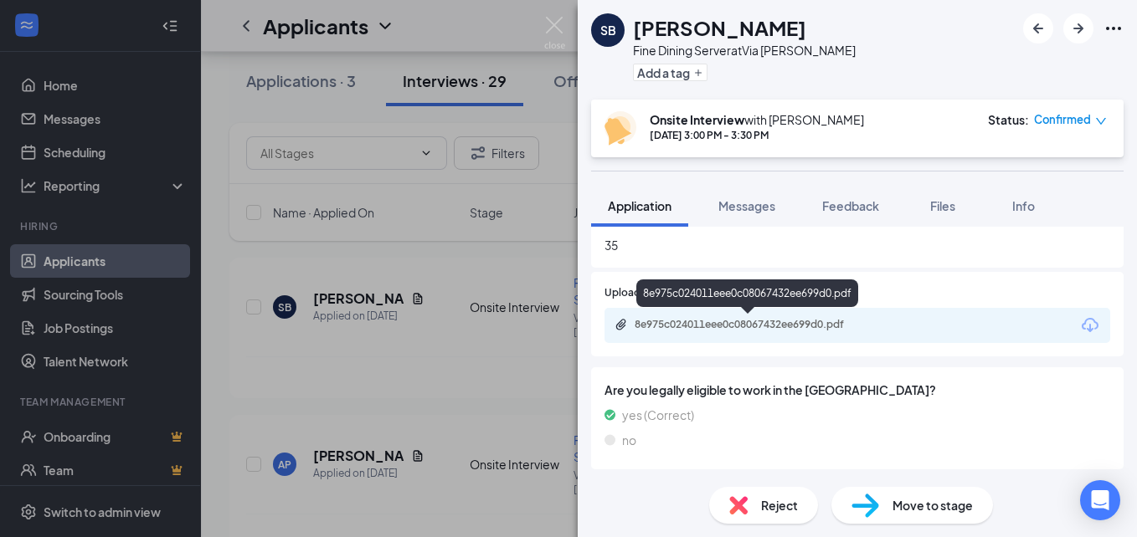
click at [766, 320] on div "8e975c024011eee0c08067432ee699d0.pdf" at bounding box center [751, 324] width 234 height 13
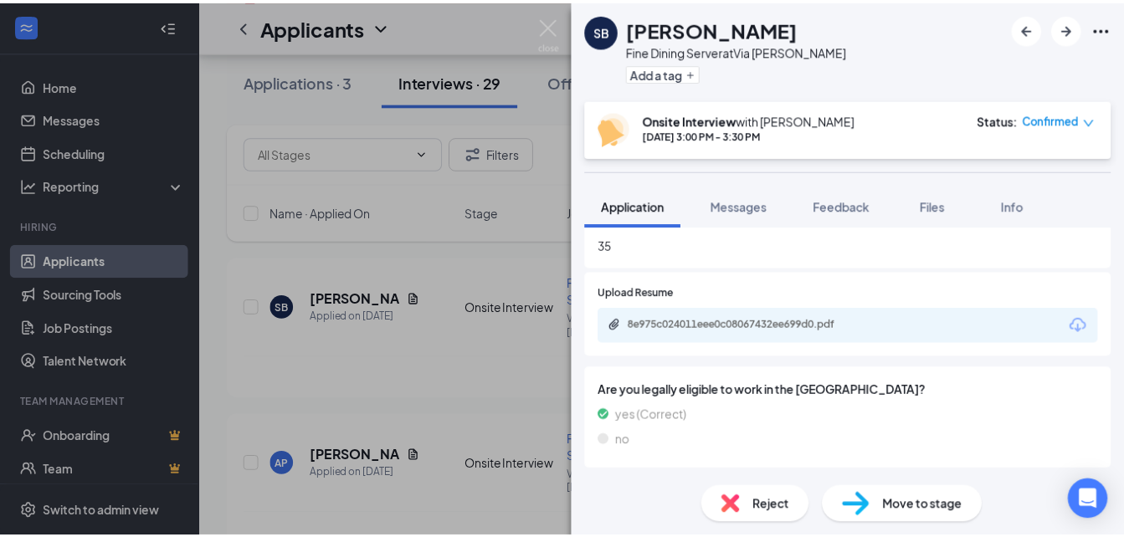
scroll to position [731, 0]
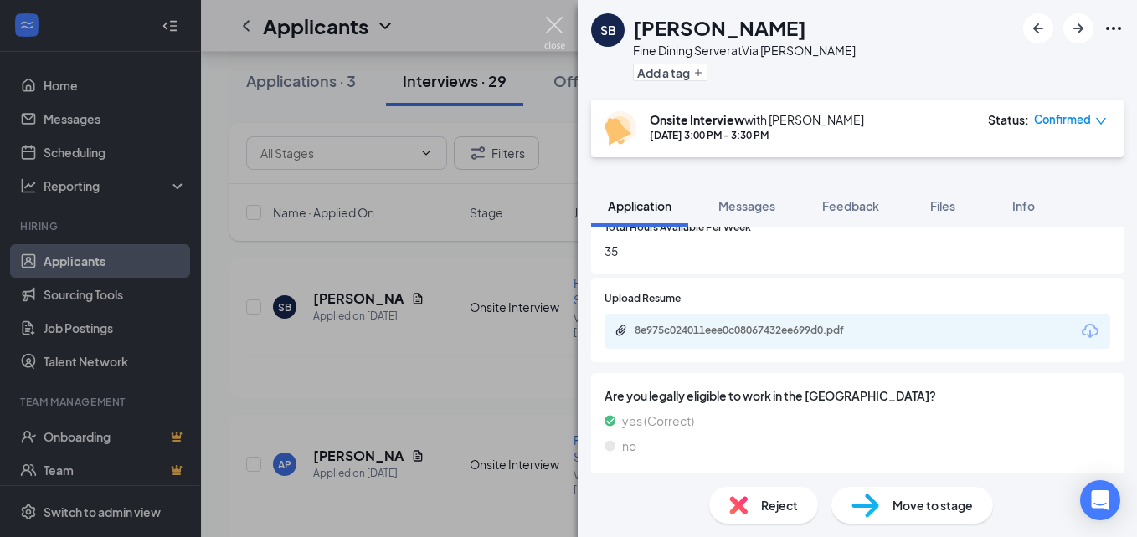
click at [556, 25] on img at bounding box center [554, 33] width 21 height 33
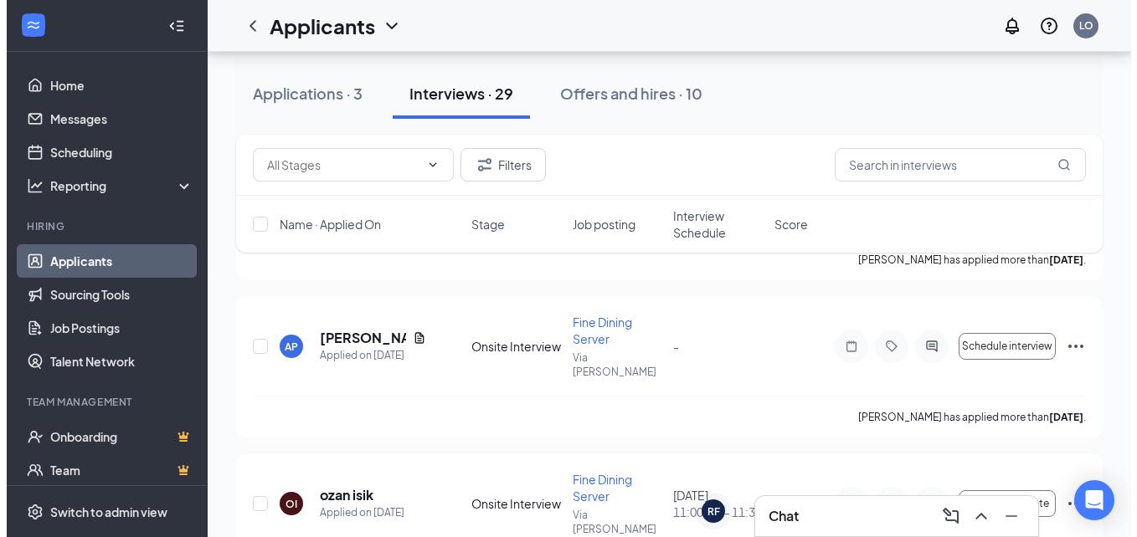
scroll to position [318, 0]
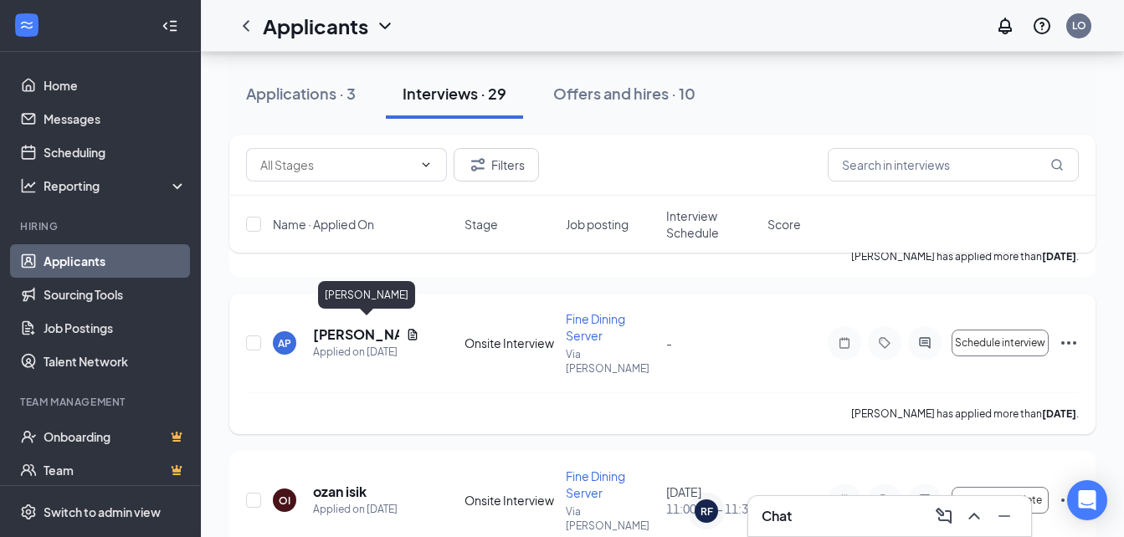
click at [352, 329] on h5 "[PERSON_NAME]" at bounding box center [356, 335] width 86 height 18
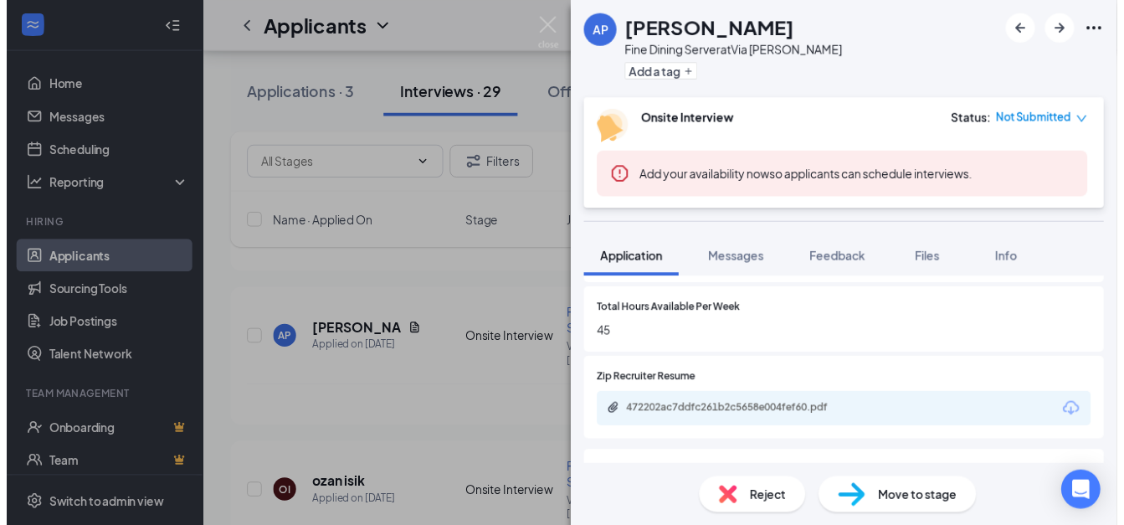
scroll to position [739, 0]
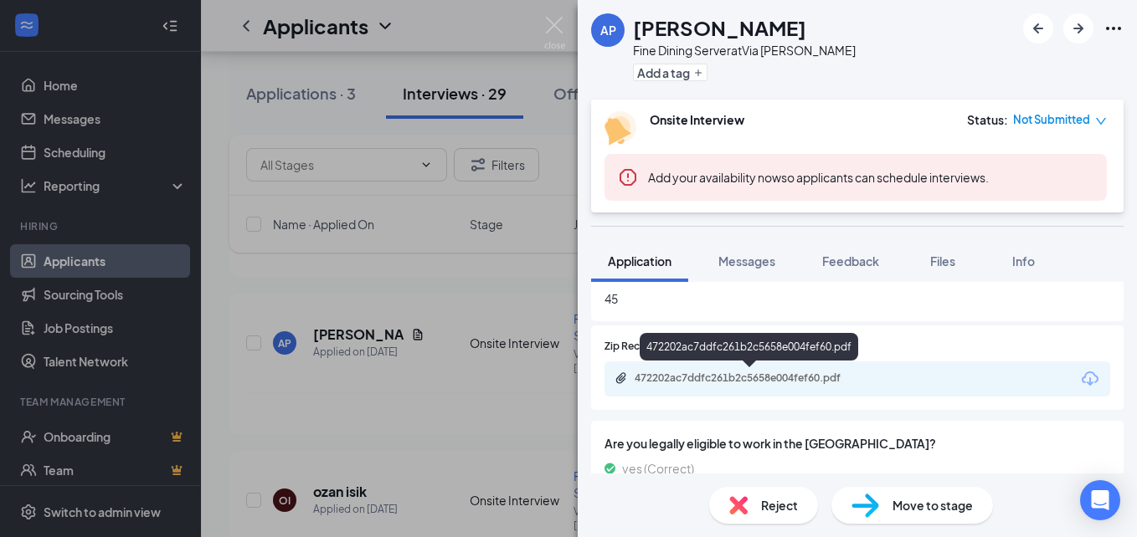
click at [735, 381] on div "472202ac7ddfc261b2c5658e004fef60.pdf" at bounding box center [751, 378] width 234 height 13
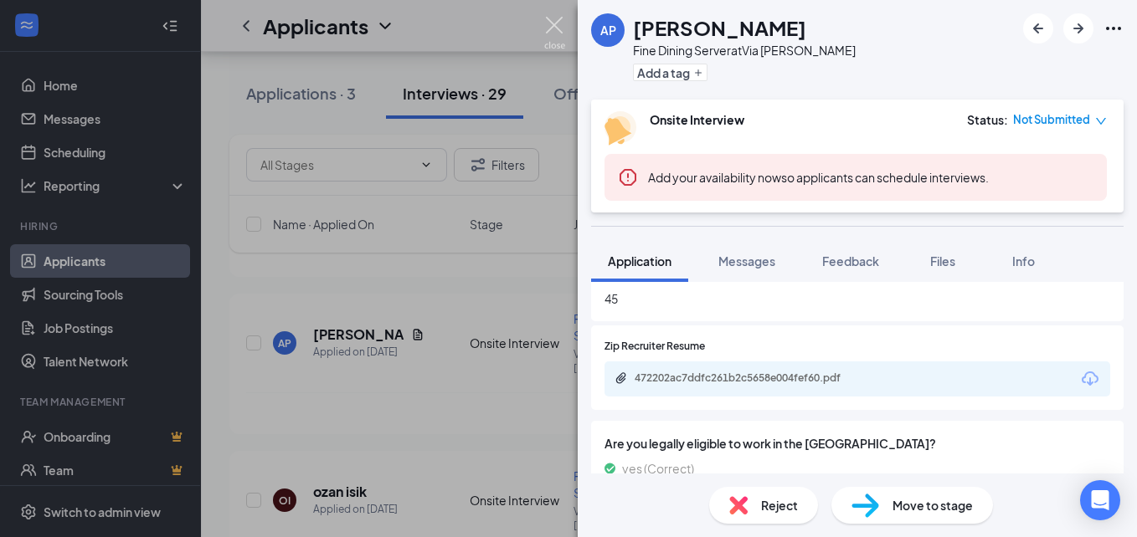
click at [552, 28] on img at bounding box center [554, 33] width 21 height 33
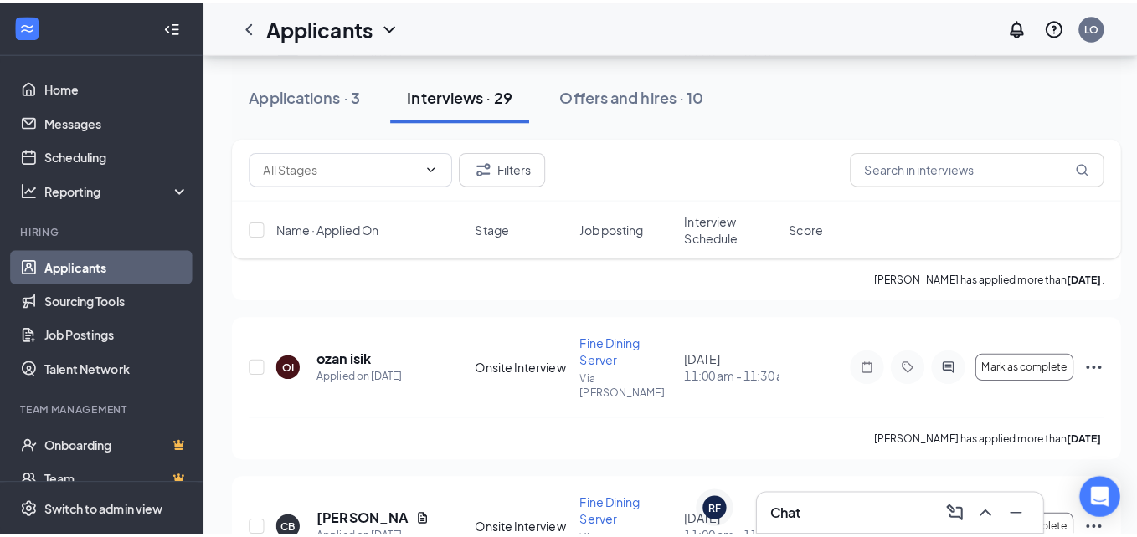
scroll to position [462, 0]
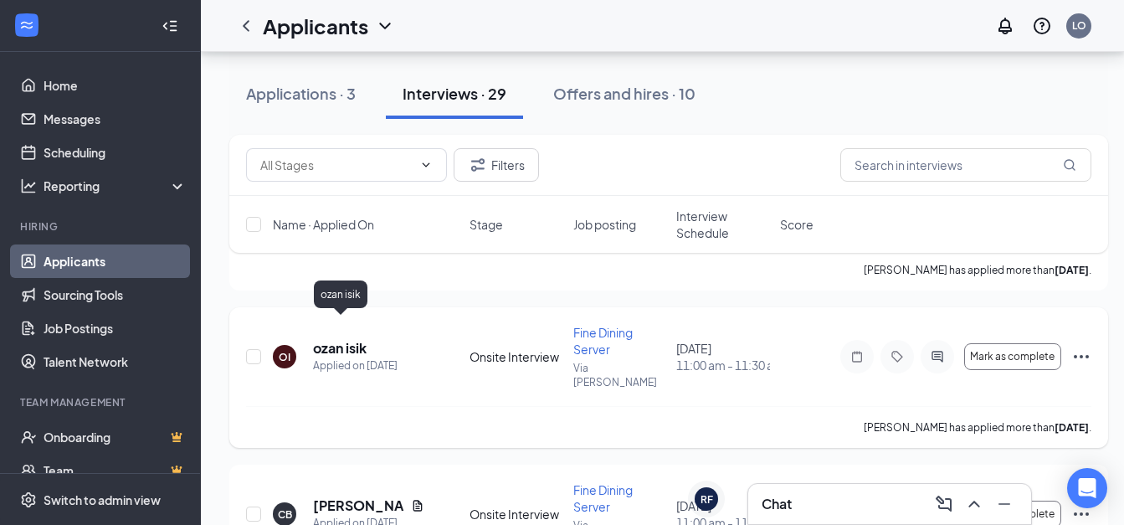
click at [337, 339] on h5 "ozan isik" at bounding box center [340, 348] width 54 height 18
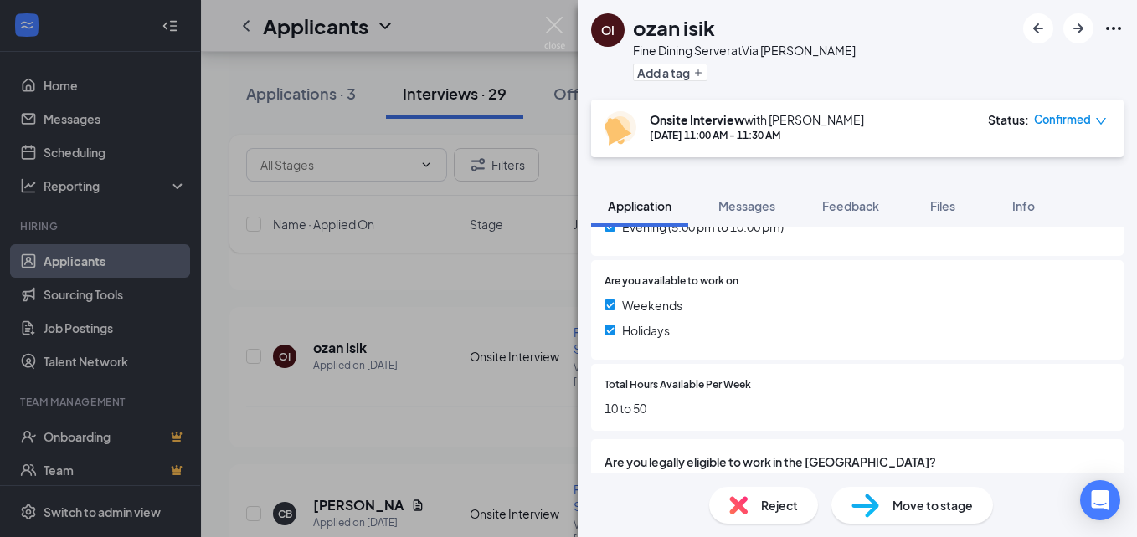
scroll to position [549, 0]
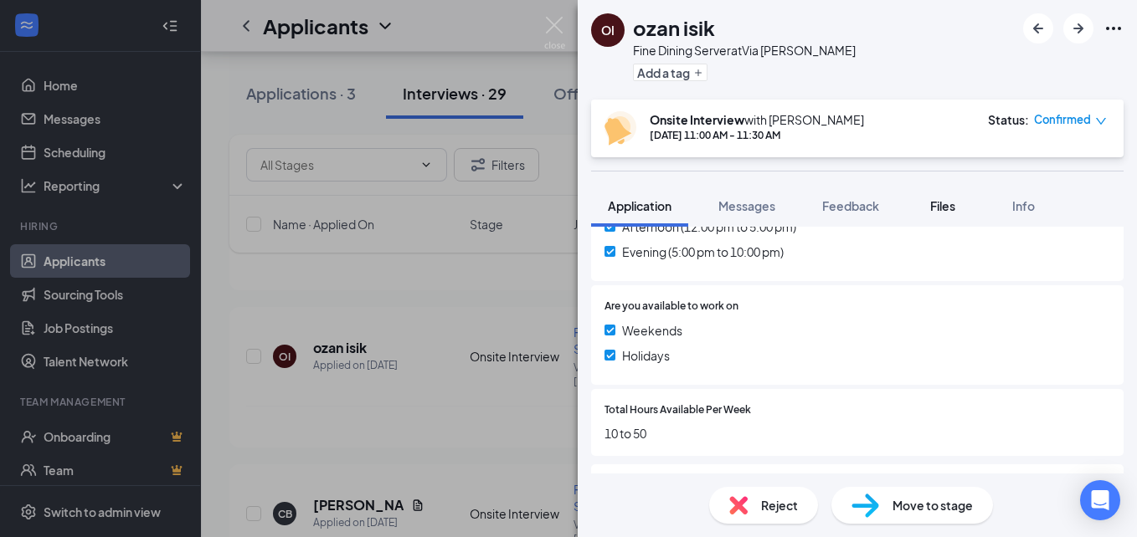
click at [932, 202] on div "Files" at bounding box center [942, 206] width 33 height 17
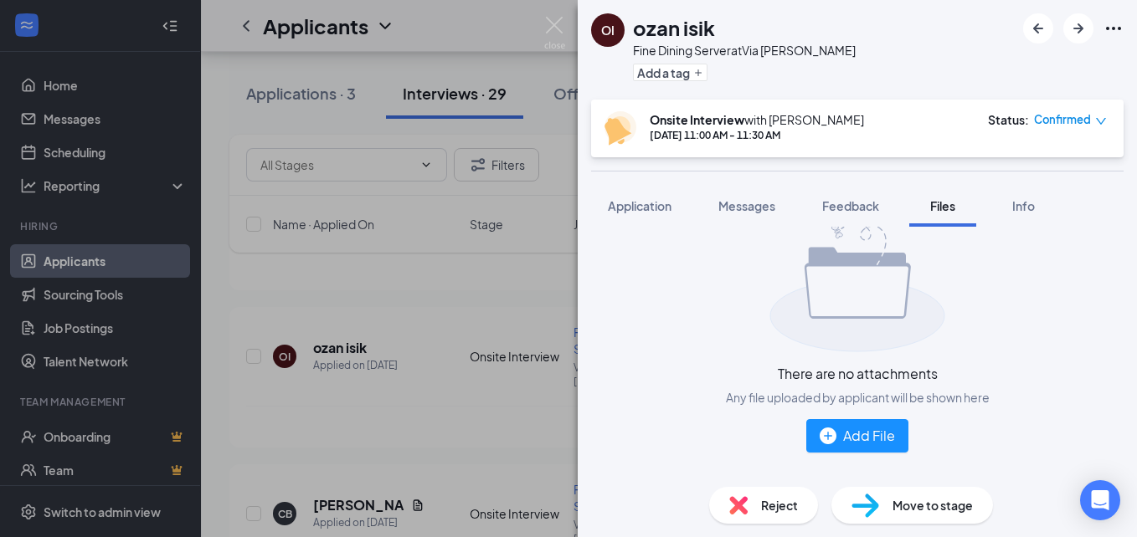
scroll to position [49, 0]
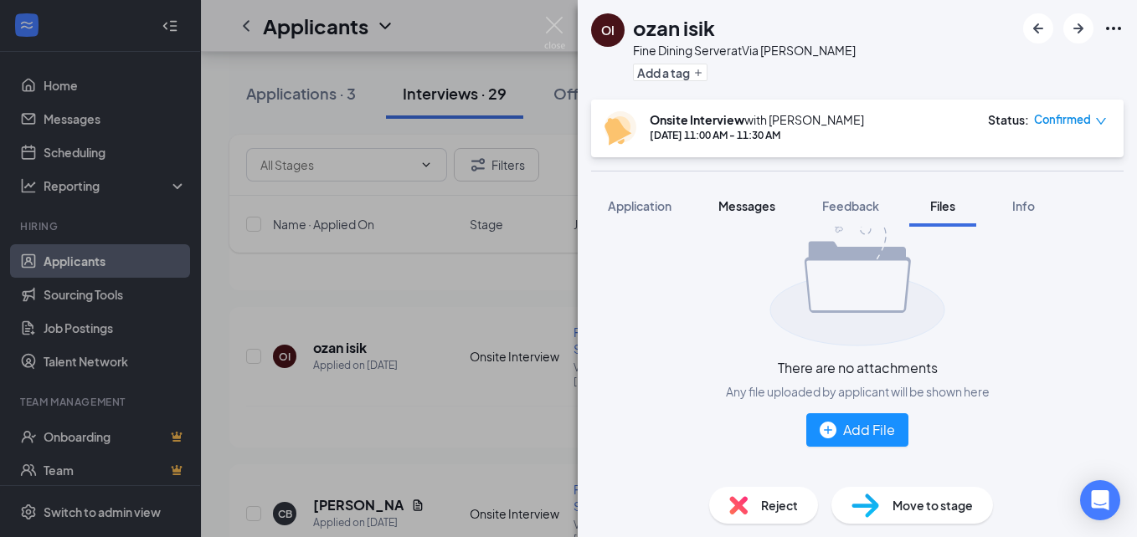
click at [743, 208] on span "Messages" at bounding box center [746, 205] width 57 height 15
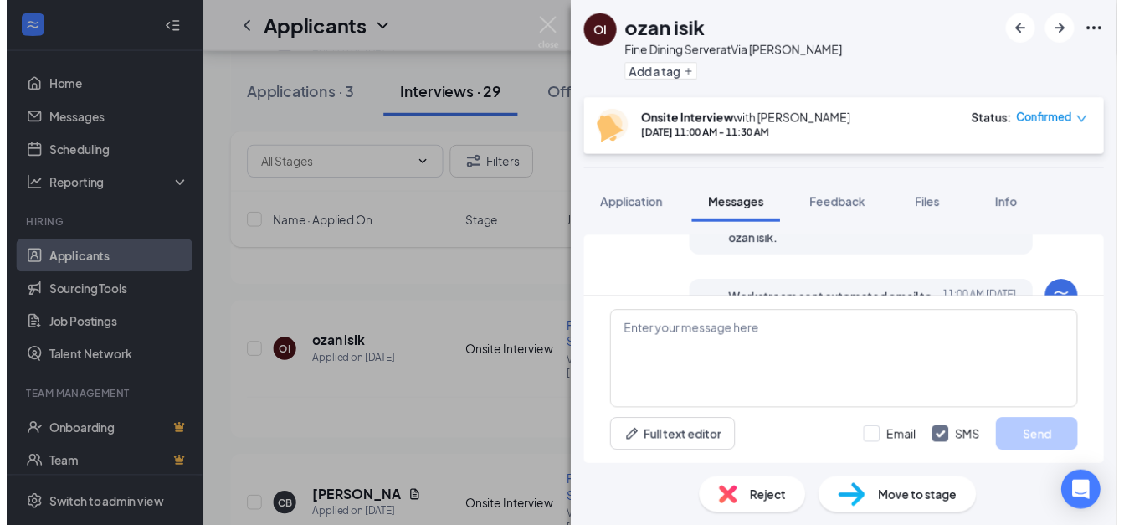
scroll to position [507, 0]
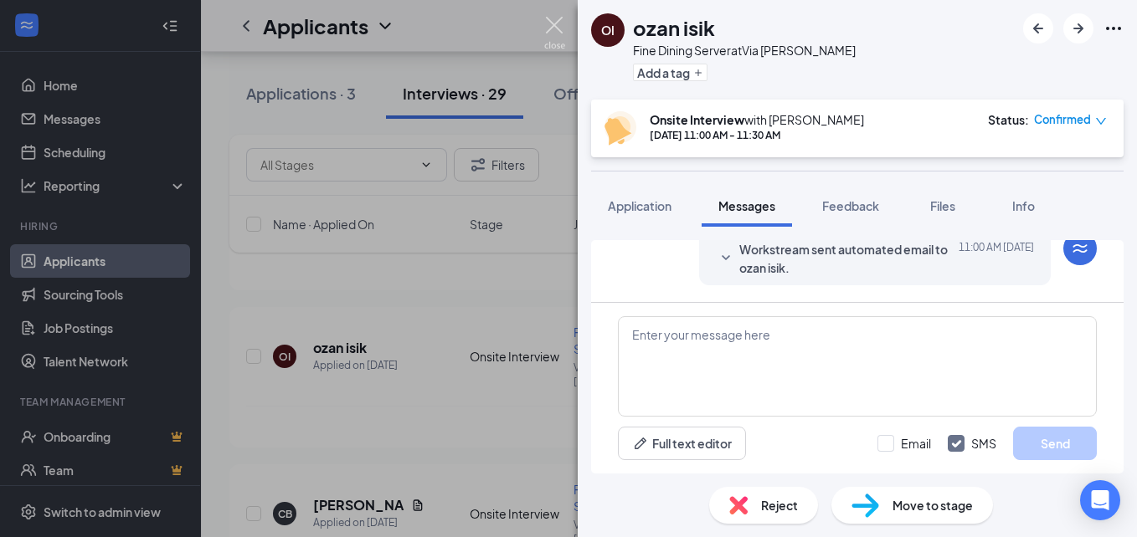
click at [552, 23] on img at bounding box center [554, 33] width 21 height 33
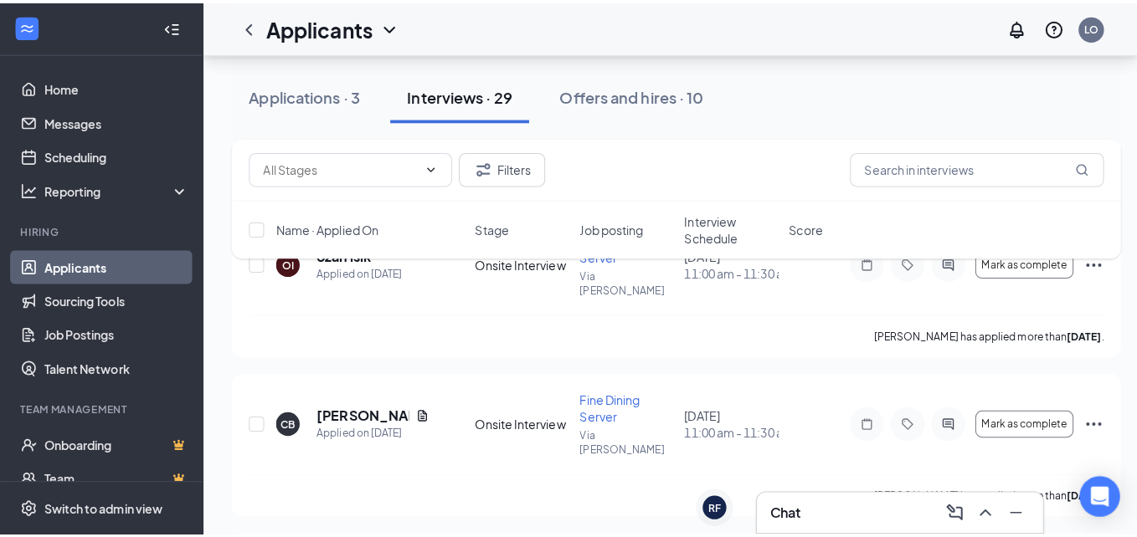
scroll to position [573, 0]
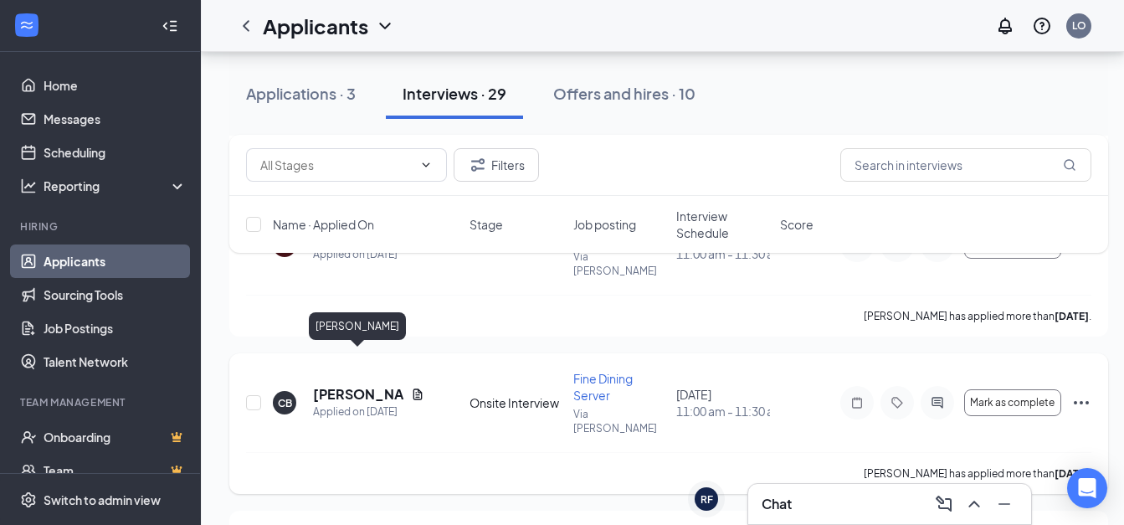
click at [372, 385] on h5 "[PERSON_NAME]" at bounding box center [358, 394] width 91 height 18
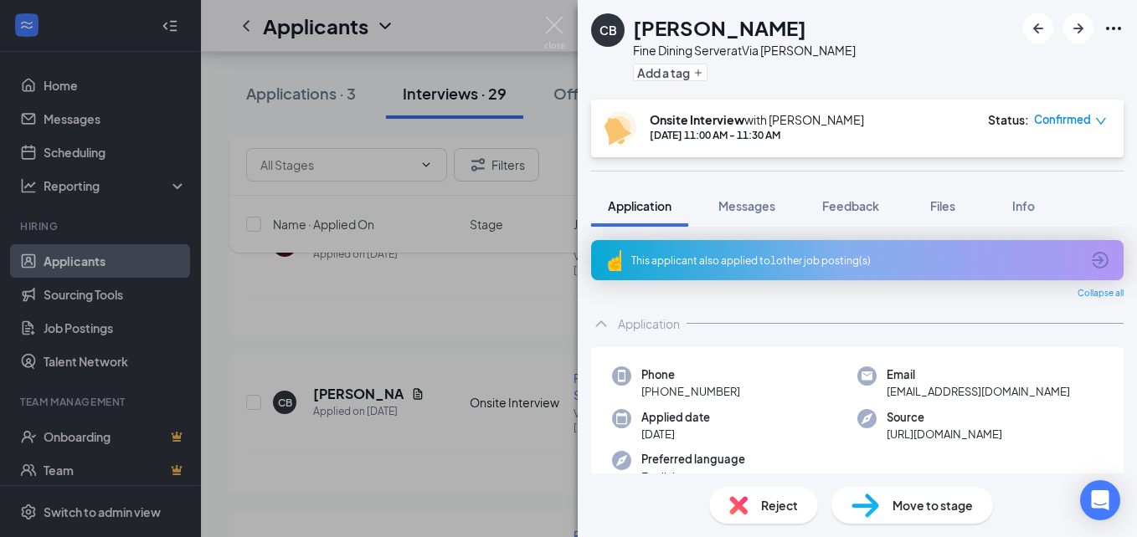
click at [1054, 264] on div "This applicant also applied to 1 other job posting(s)" at bounding box center [855, 261] width 449 height 14
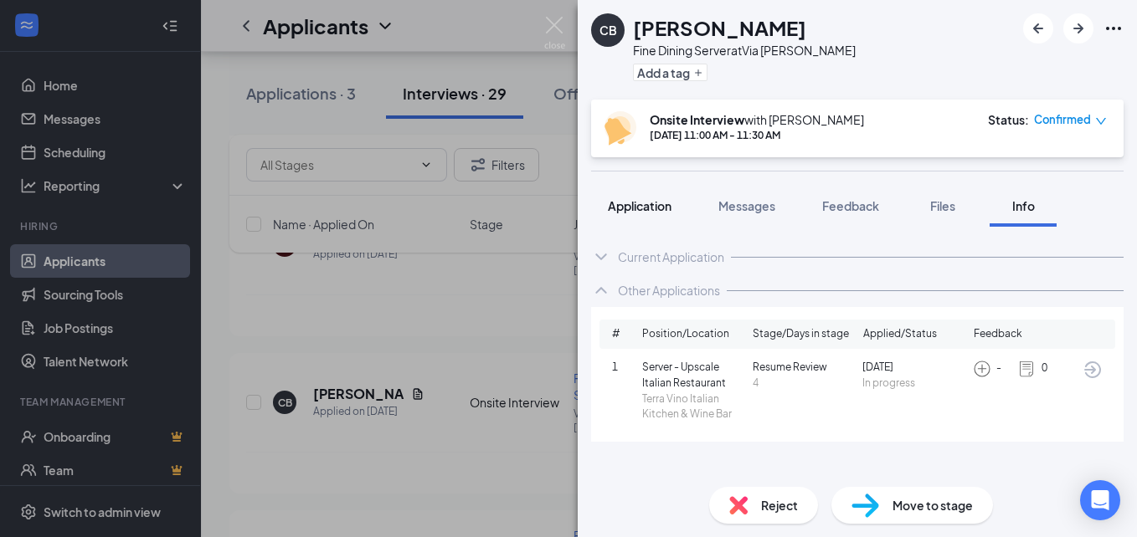
click at [652, 208] on span "Application" at bounding box center [640, 205] width 64 height 15
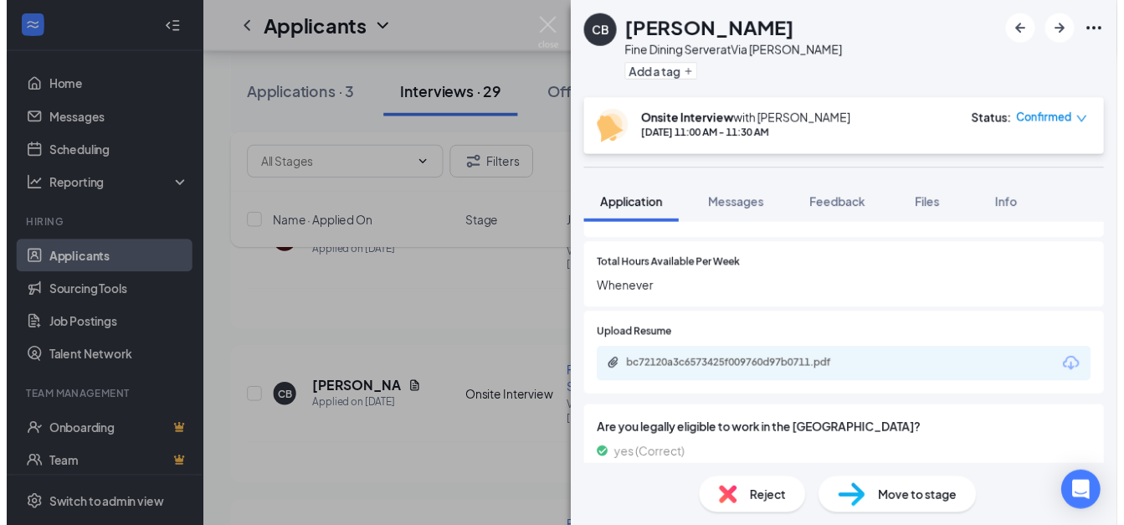
scroll to position [742, 0]
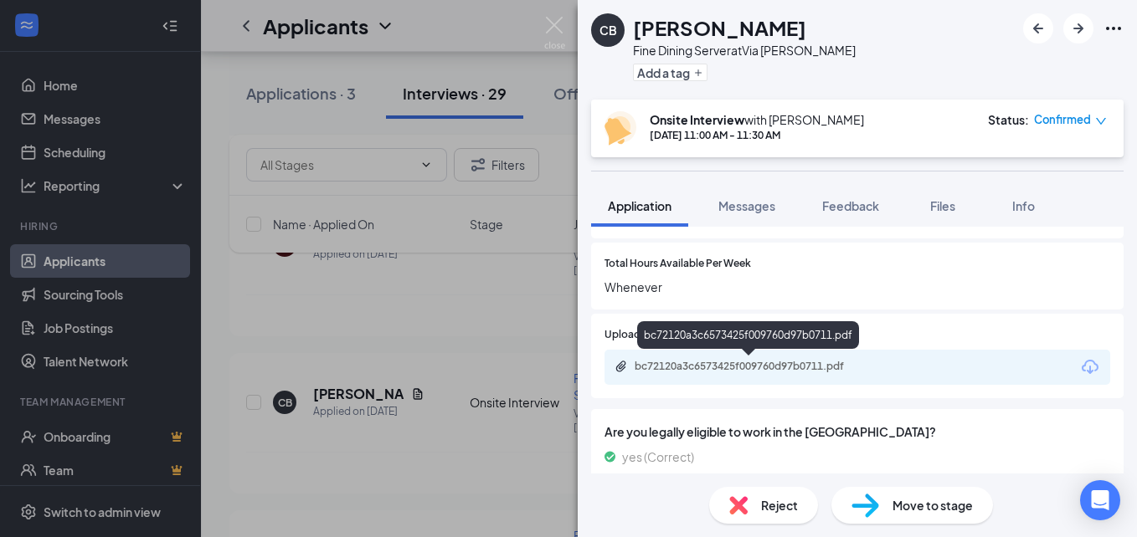
click at [820, 368] on div "bc72120a3c6573425f009760d97b0711.pdf" at bounding box center [751, 366] width 234 height 13
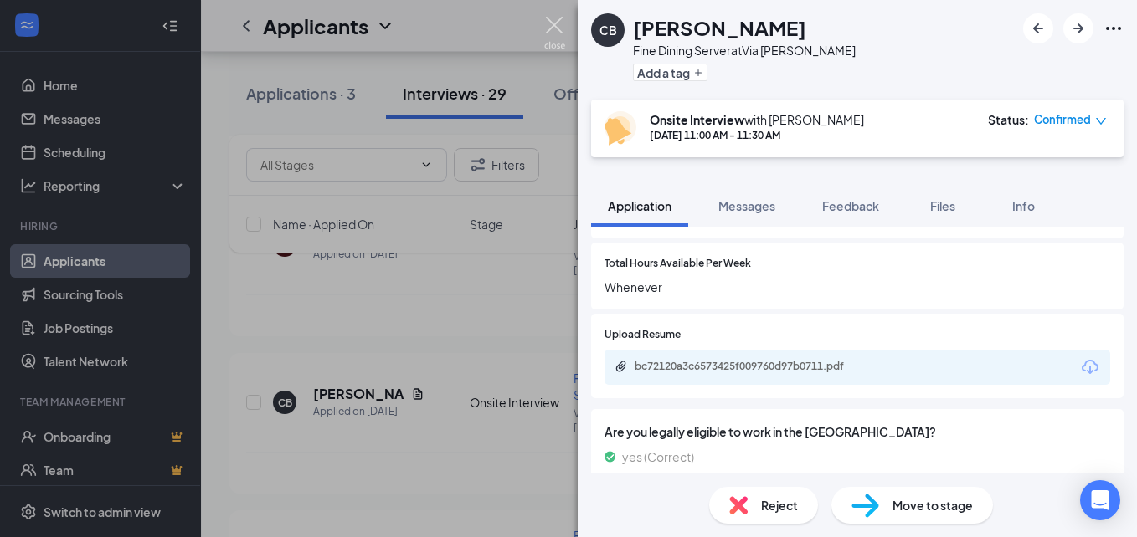
click at [548, 28] on img at bounding box center [554, 33] width 21 height 33
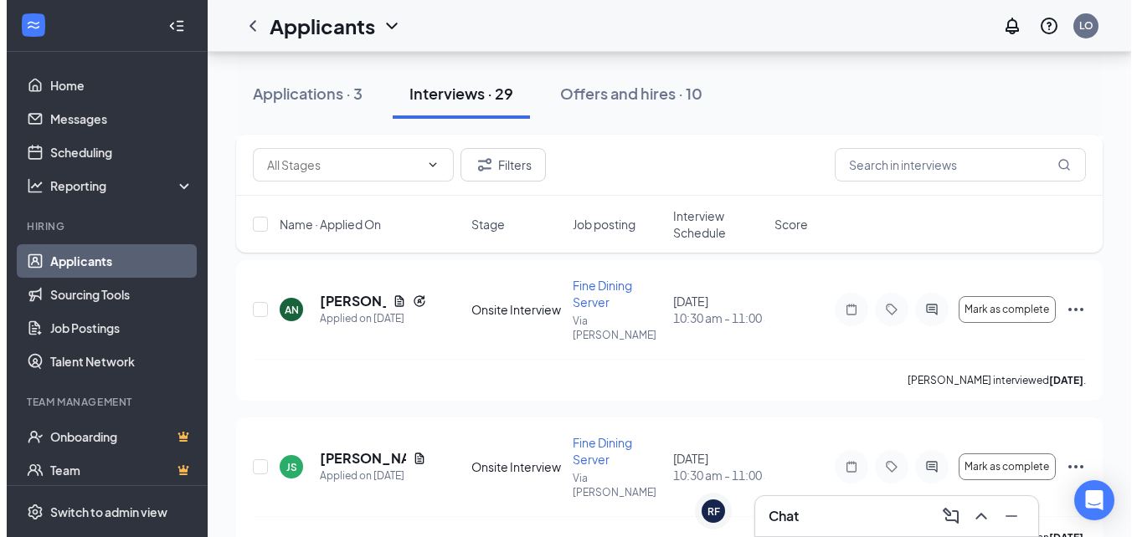
scroll to position [1144, 0]
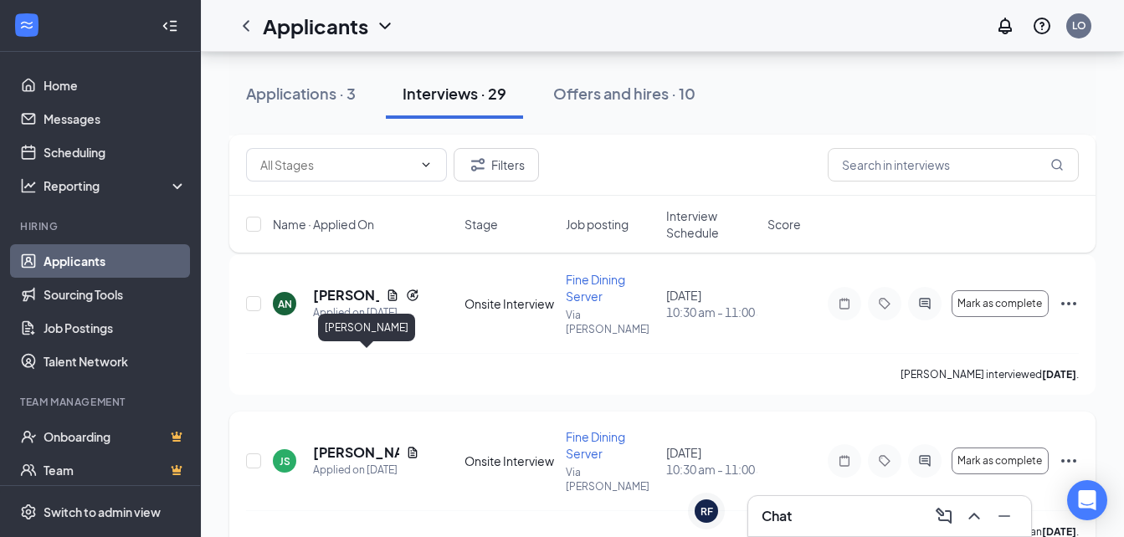
click at [350, 444] on h5 "[PERSON_NAME]" at bounding box center [356, 453] width 86 height 18
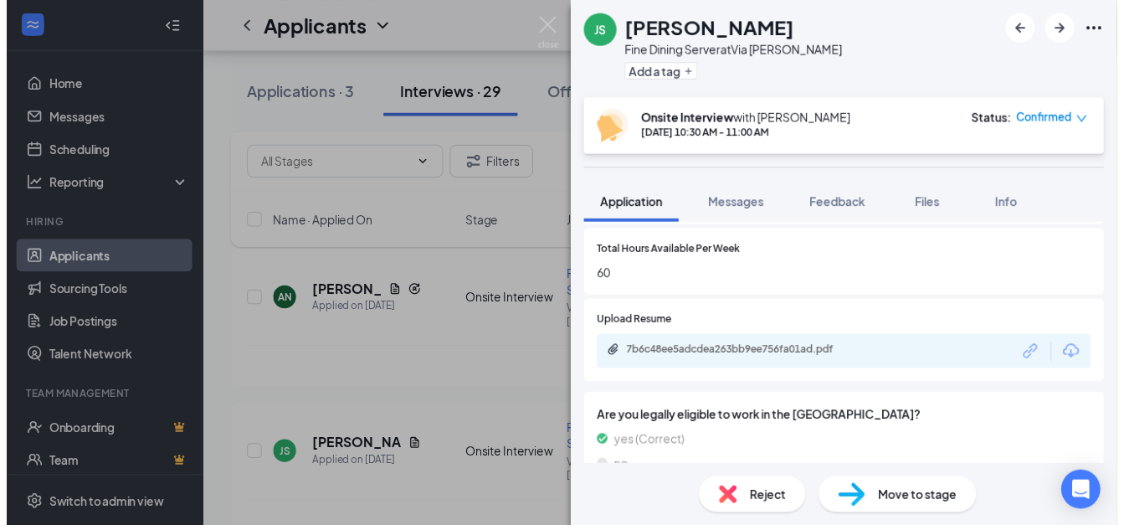
scroll to position [726, 0]
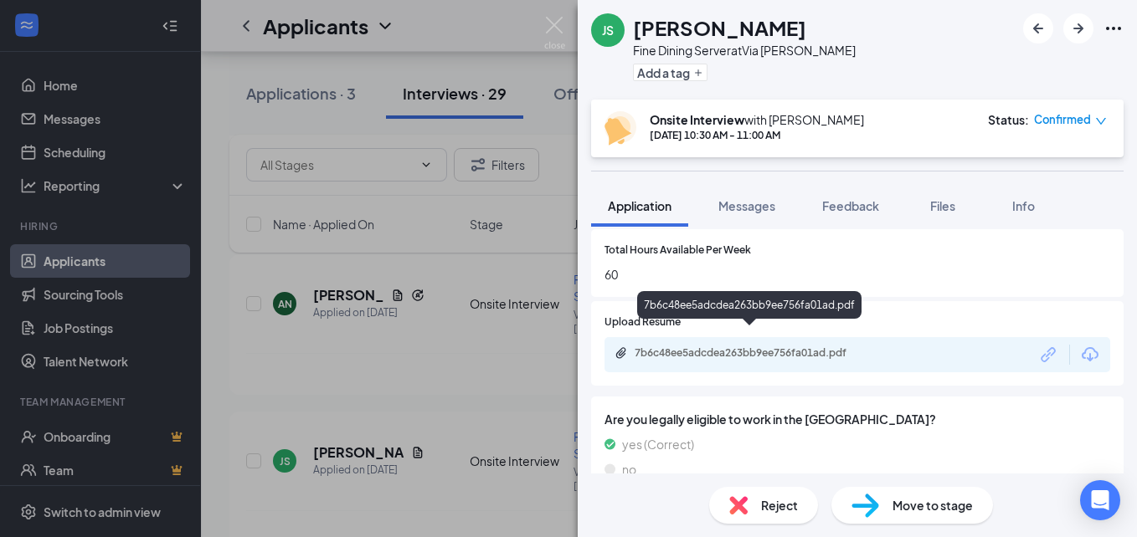
click at [665, 346] on div "7b6c48ee5adcdea263bb9ee756fa01ad.pdf" at bounding box center [751, 352] width 234 height 13
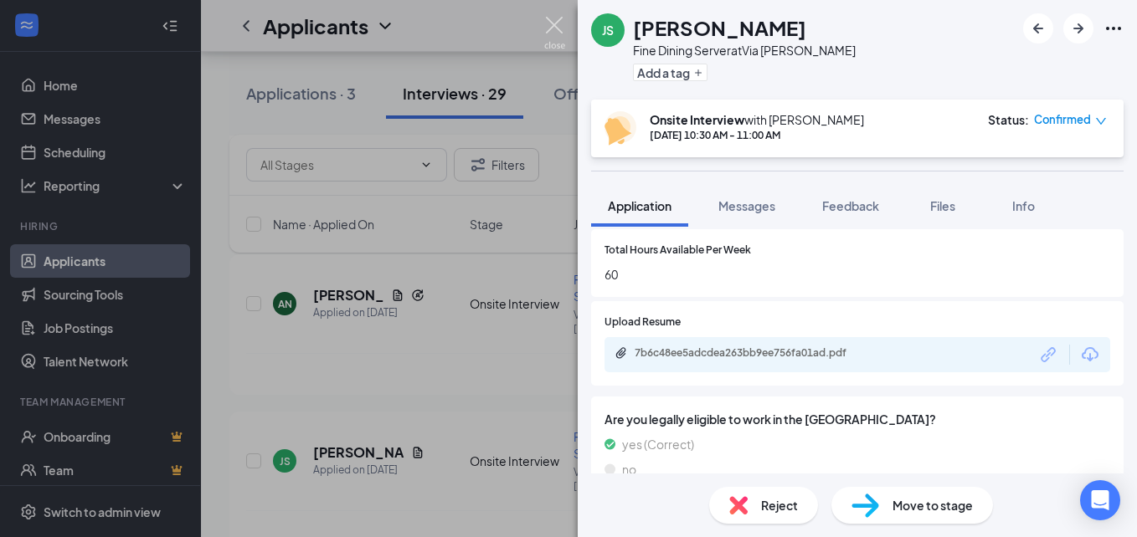
click at [552, 33] on img at bounding box center [554, 33] width 21 height 33
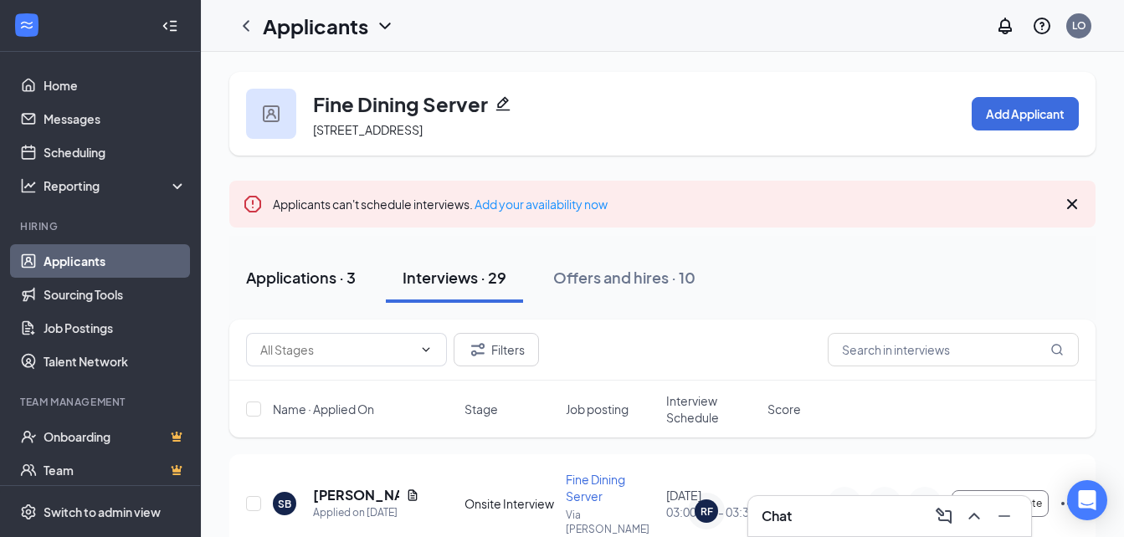
click at [296, 288] on div "Applications · 3" at bounding box center [301, 277] width 110 height 21
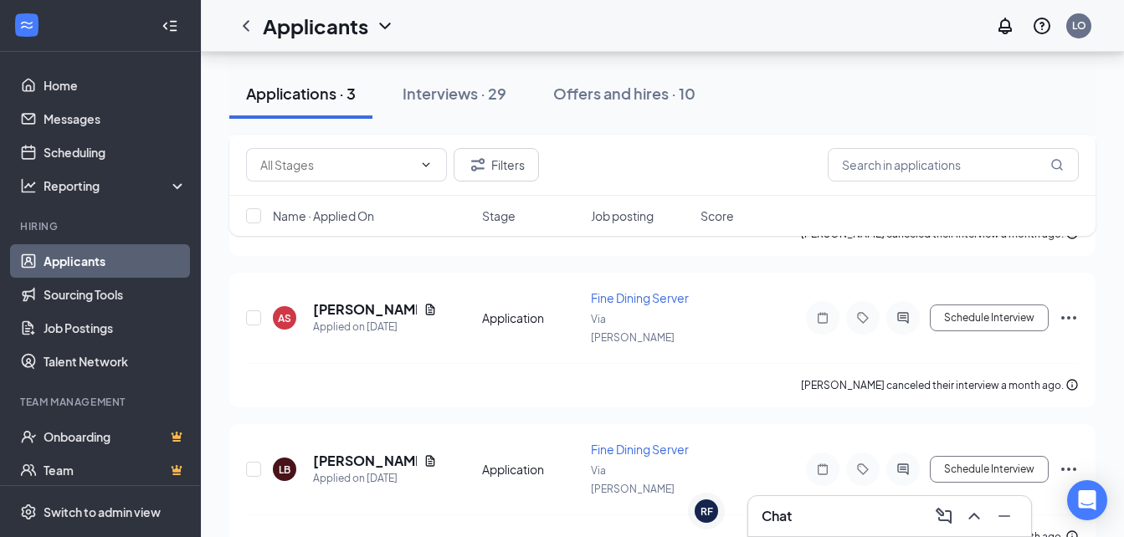
drag, startPoint x: 1104, startPoint y: 234, endPoint x: 1101, endPoint y: 76, distance: 157.4
click at [1101, 76] on div "Fine Dining Server [STREET_ADDRESS] Add Applicant Applicants can't schedule int…" at bounding box center [662, 158] width 923 height 844
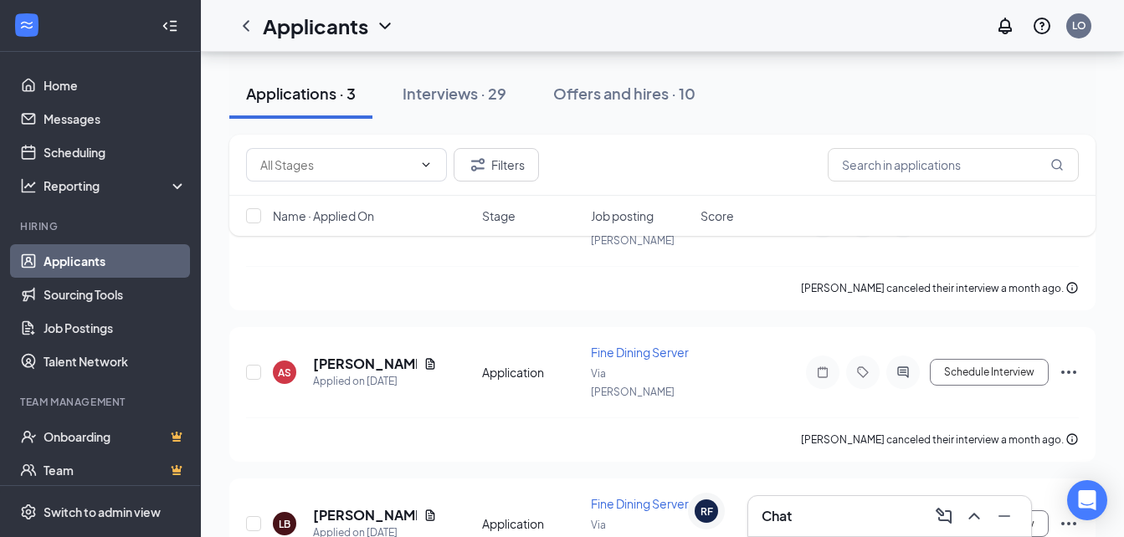
scroll to position [266, 0]
